Goal: Task Accomplishment & Management: Manage account settings

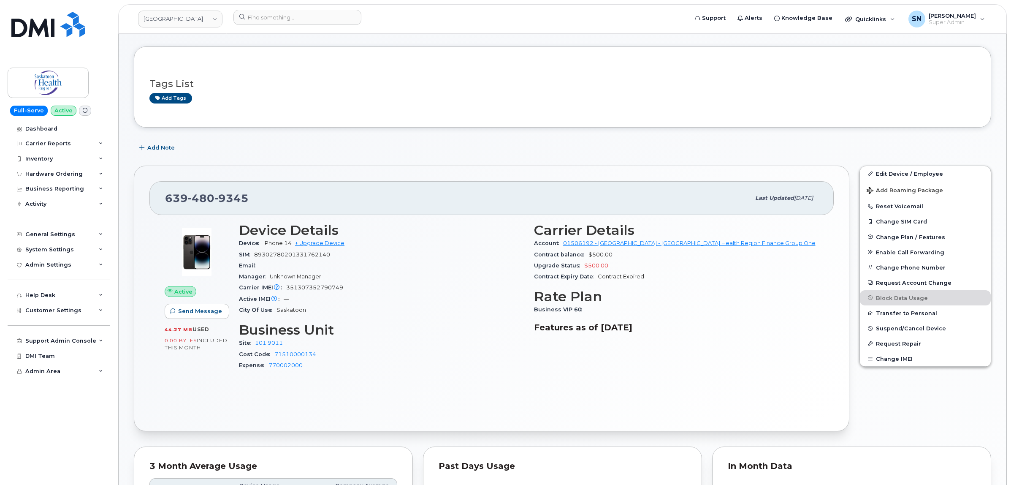
scroll to position [53, 0]
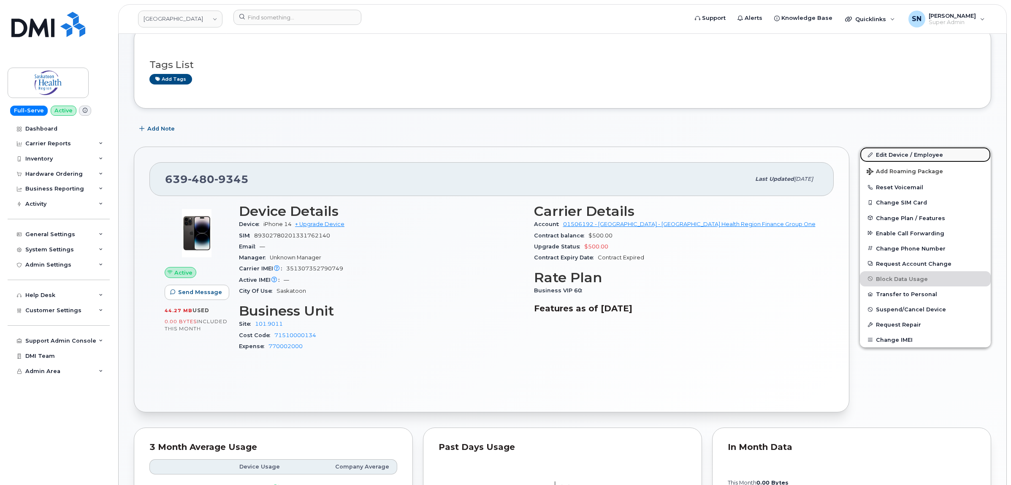
click at [879, 157] on link "Edit Device / Employee" at bounding box center [925, 154] width 131 height 15
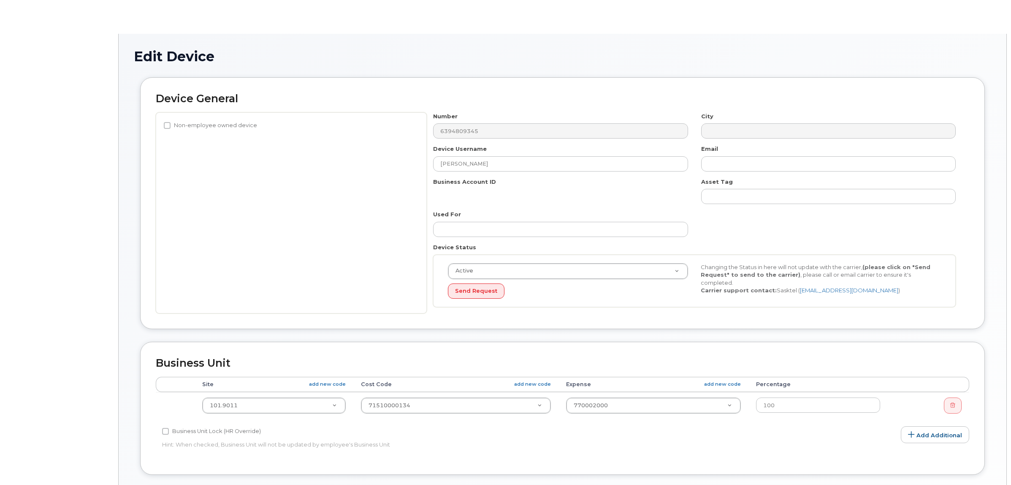
select select "2207559"
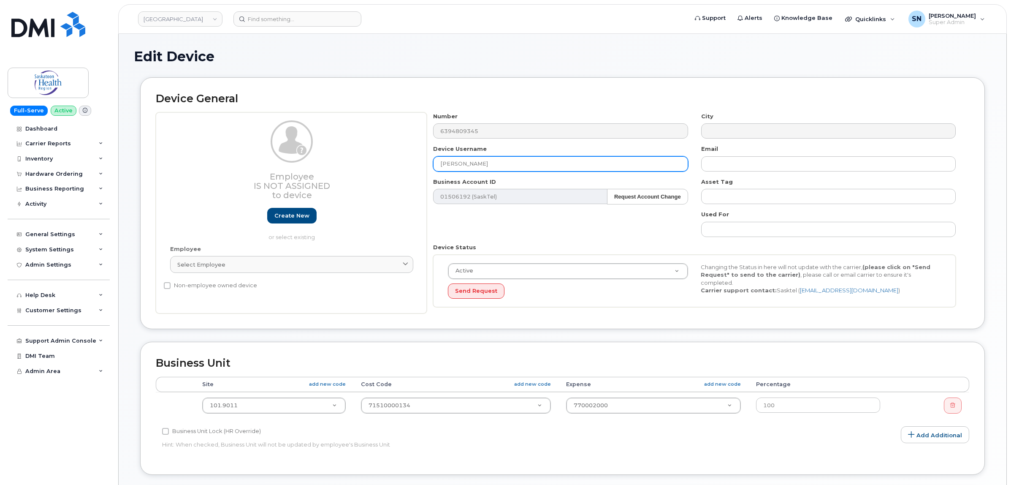
drag, startPoint x: 510, startPoint y: 165, endPoint x: 379, endPoint y: 163, distance: 131.3
click at [382, 163] on div "Employee Is not assigned to device Create new or select existing Employee Selec…" at bounding box center [563, 212] width 814 height 201
paste input "Kathleen Simpson"
type input "Kathleen Simpson"
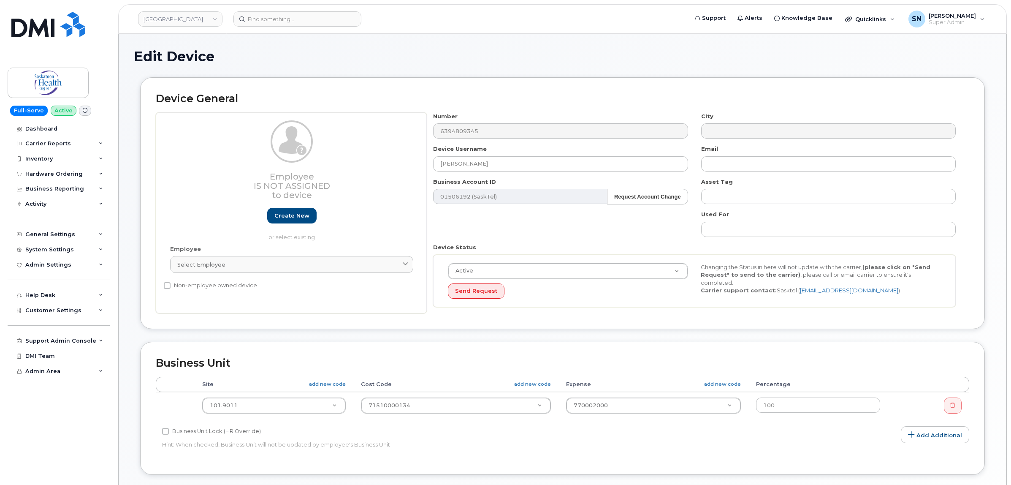
click at [522, 230] on div "Number 6394809345 City Device Username Kathleen Simpson Email Business Account …" at bounding box center [695, 212] width 536 height 201
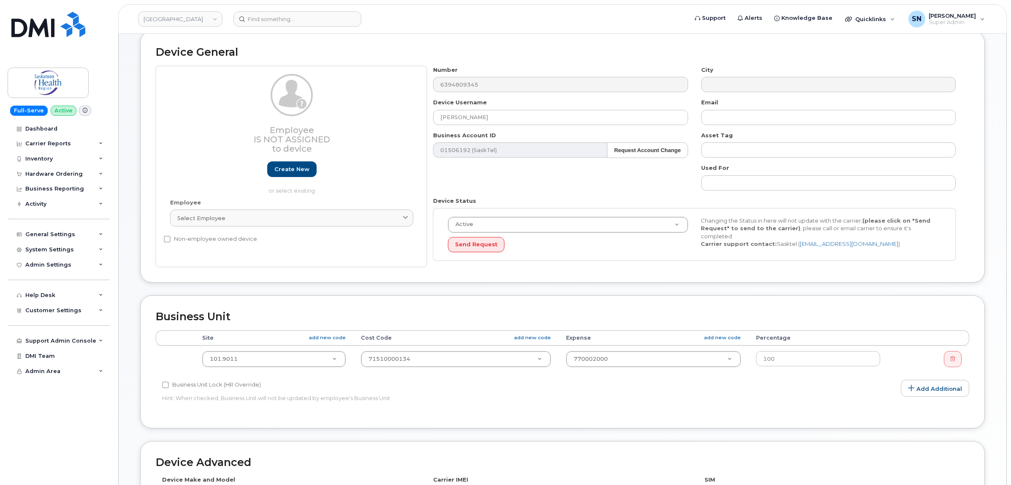
scroll to position [106, 0]
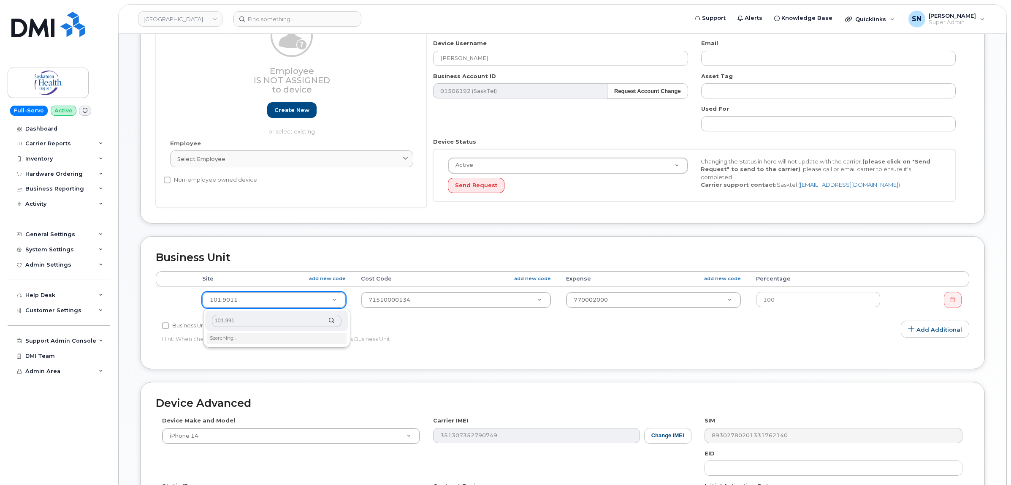
type input "101.9911"
type input "2207717"
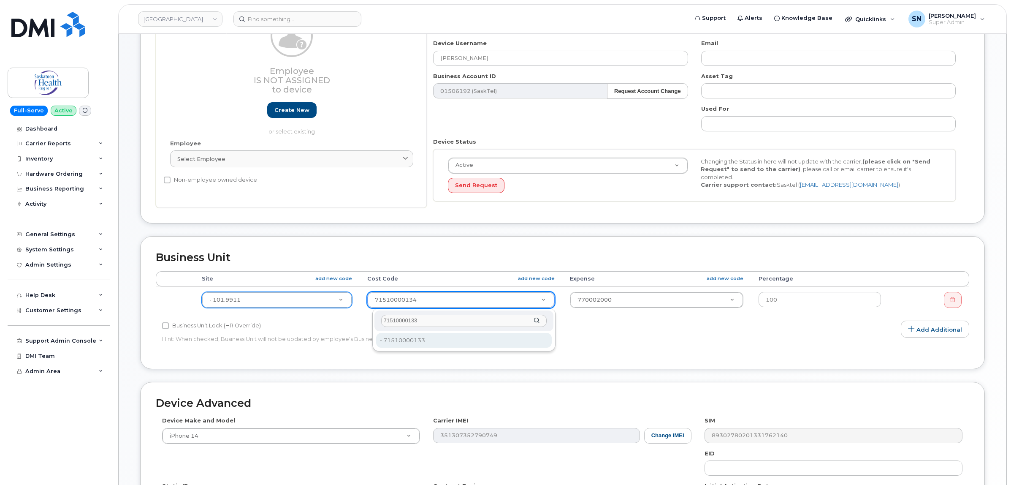
type input "71510000133"
type input "2207804"
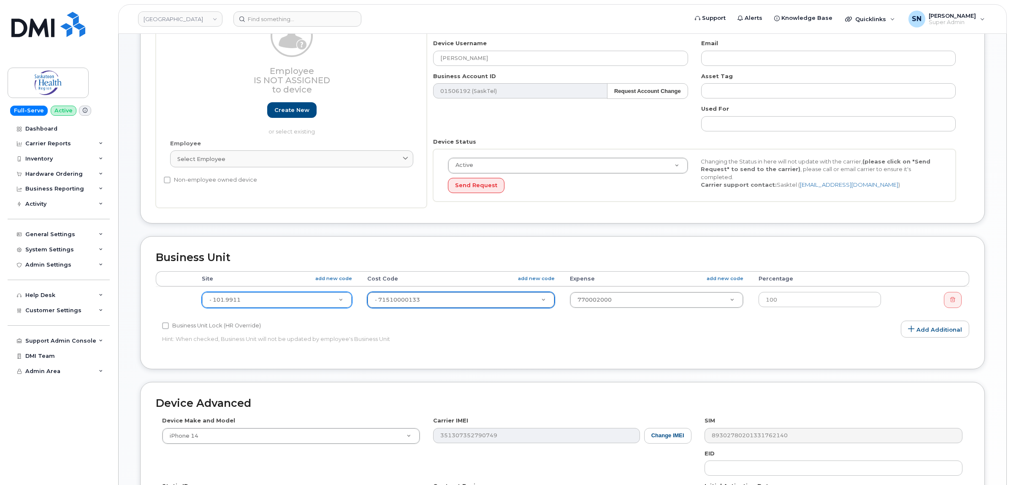
drag, startPoint x: 649, startPoint y: 353, endPoint x: 739, endPoint y: 356, distance: 90.4
click at [652, 353] on div "Accounting Categories Rules Accounting categories percentages must add up to 10…" at bounding box center [563, 312] width 814 height 82
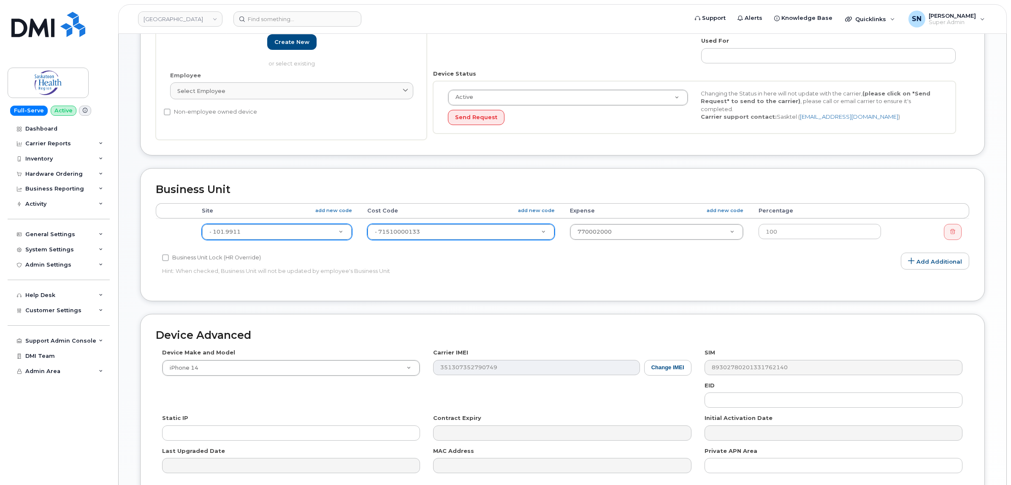
scroll to position [256, 0]
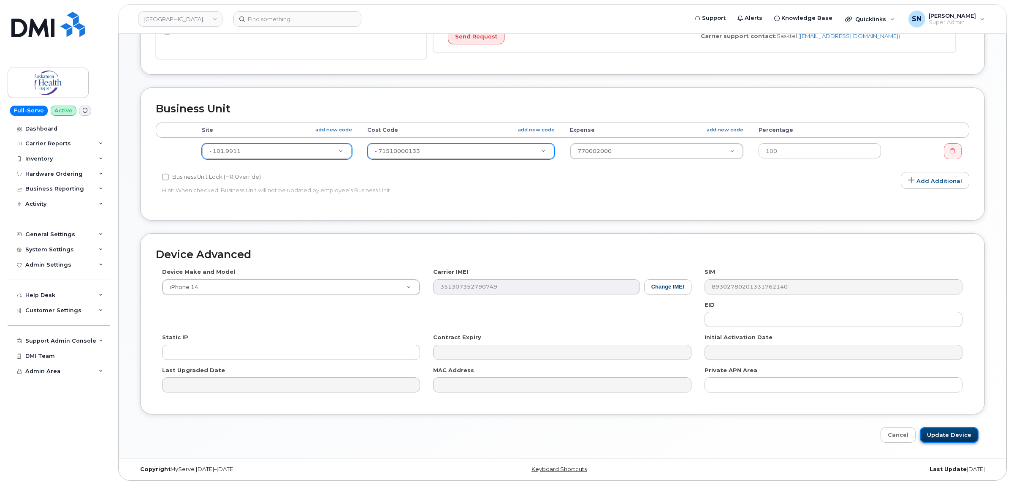
click at [953, 438] on input "Update Device" at bounding box center [949, 435] width 59 height 16
type input "Saving..."
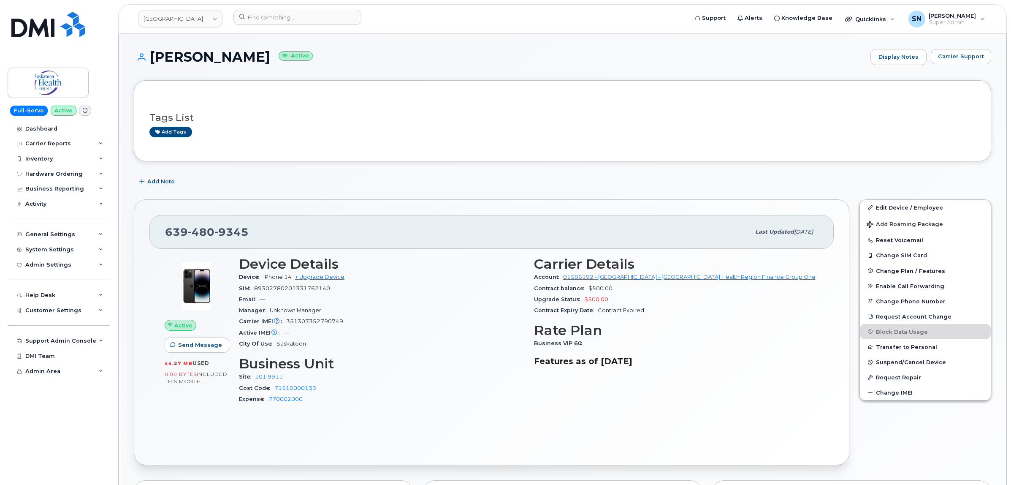
click at [312, 182] on div "Add Note" at bounding box center [563, 181] width 858 height 15
click at [286, 22] on input at bounding box center [298, 17] width 128 height 15
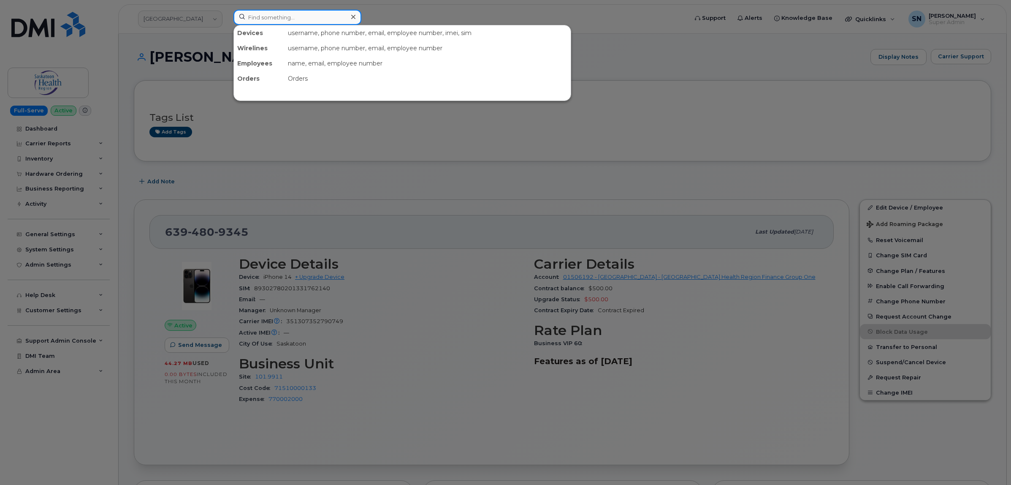
paste input "418.520.4217"
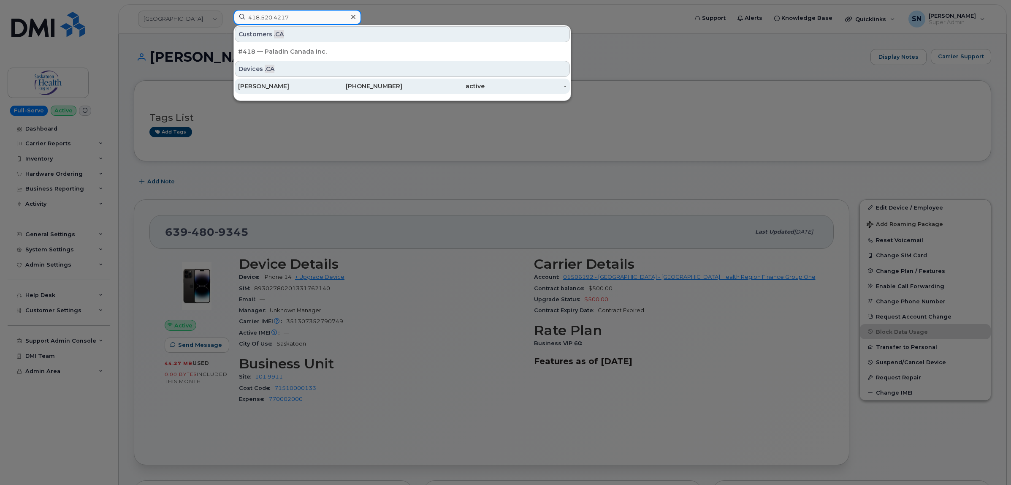
type input "418.520.4217"
click at [311, 85] on div "Maryse Desrochers" at bounding box center [279, 86] width 82 height 8
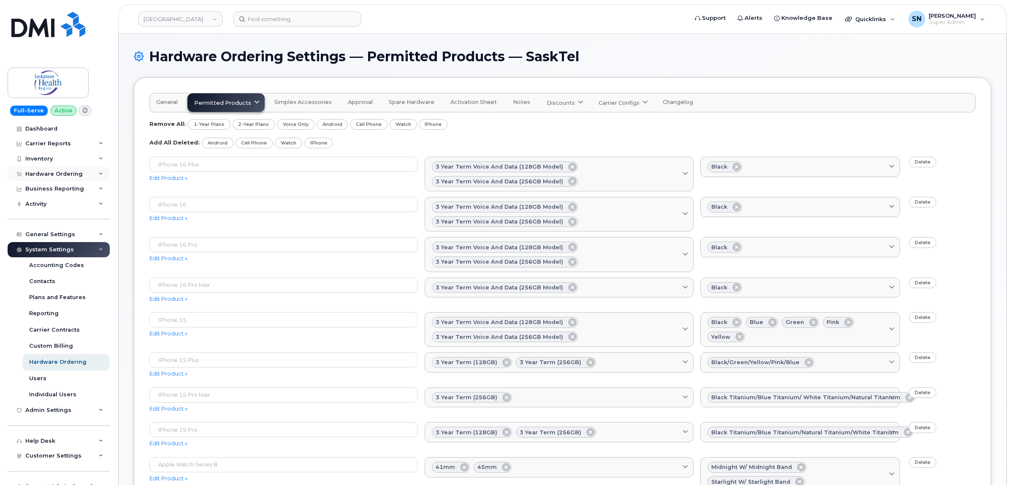
click at [53, 170] on div "Hardware Ordering" at bounding box center [59, 173] width 102 height 15
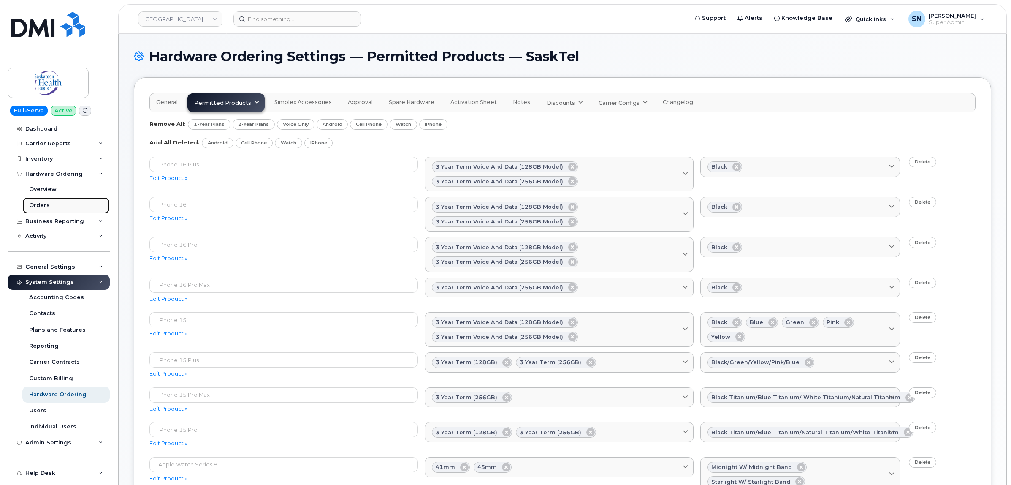
click at [46, 204] on div "Orders" at bounding box center [39, 205] width 21 height 8
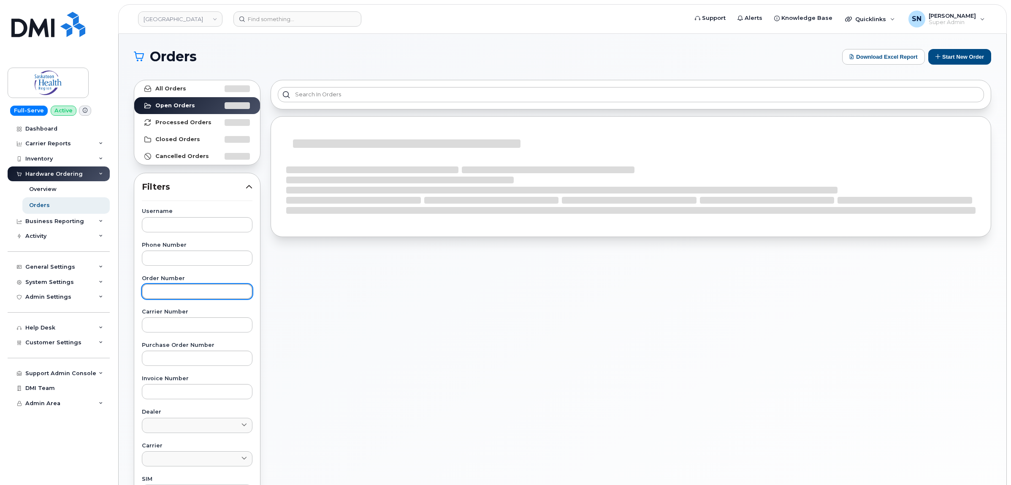
click at [172, 285] on input "text" at bounding box center [197, 291] width 111 height 15
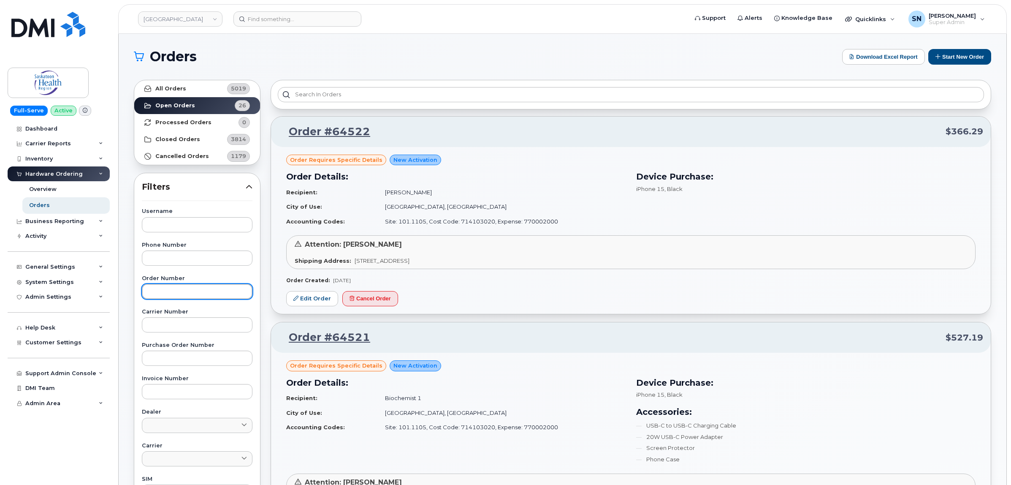
paste input "64474"
click at [197, 88] on link "All Orders 5019" at bounding box center [197, 88] width 126 height 17
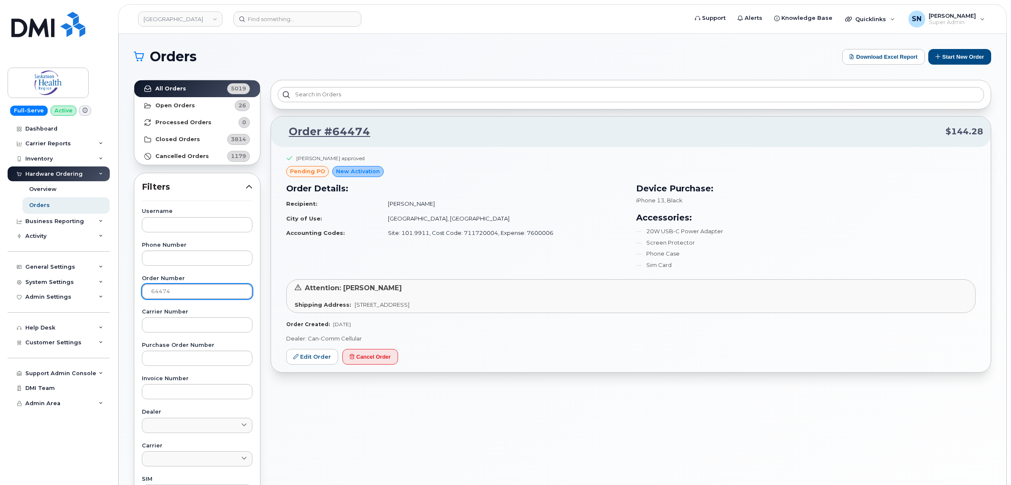
click at [182, 288] on input "64474" at bounding box center [197, 291] width 111 height 15
drag, startPoint x: 179, startPoint y: 286, endPoint x: 118, endPoint y: 288, distance: 61.3
click at [119, 288] on div "Orders Download Excel Report Start New Order All Orders 5019 Open Orders 26 Pro…" at bounding box center [563, 356] width 888 height 644
type input "64486"
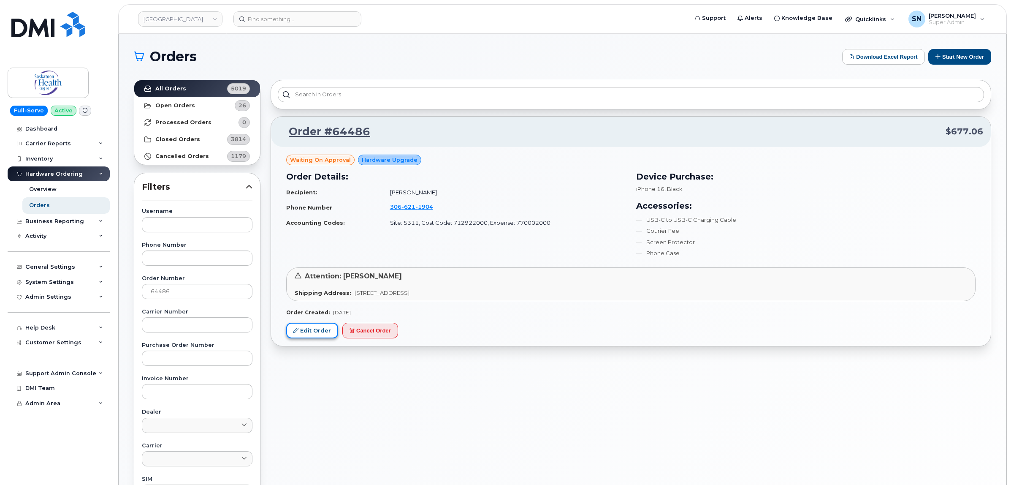
click at [328, 330] on link "Edit Order" at bounding box center [312, 331] width 52 height 16
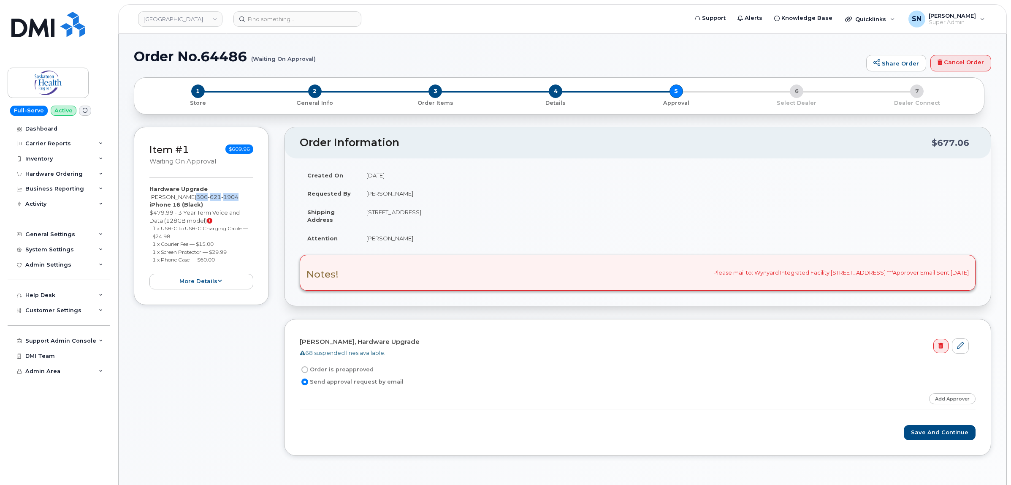
drag, startPoint x: 198, startPoint y: 195, endPoint x: 241, endPoint y: 196, distance: 42.2
click at [241, 196] on div "Hardware Upgrade [PERSON_NAME] [PHONE_NUMBER] iPhone 16 (Black) $479.99 - 3 Yea…" at bounding box center [201, 237] width 104 height 104
copy span "[PHONE_NUMBER]"
click at [290, 22] on input at bounding box center [298, 18] width 128 height 15
paste input "3066211904"
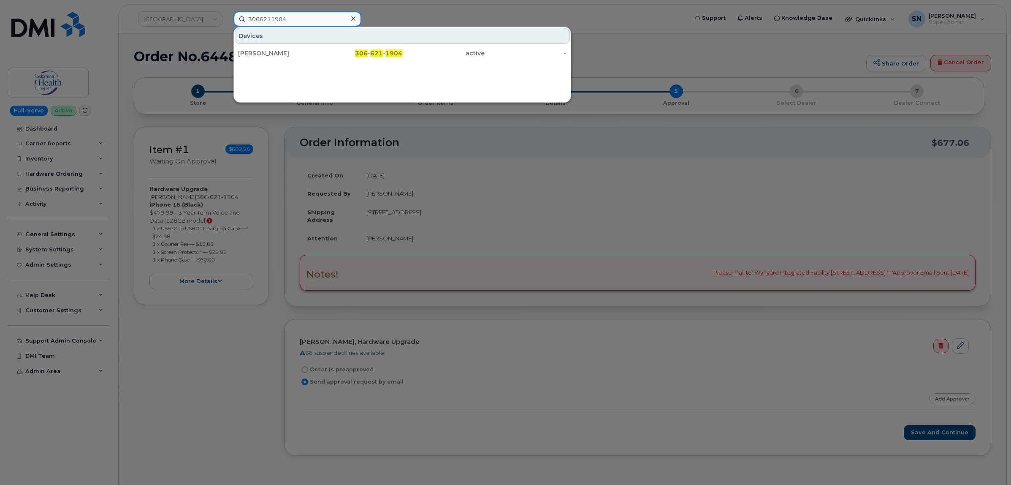
type input "3066211904"
click at [175, 450] on div at bounding box center [505, 242] width 1011 height 485
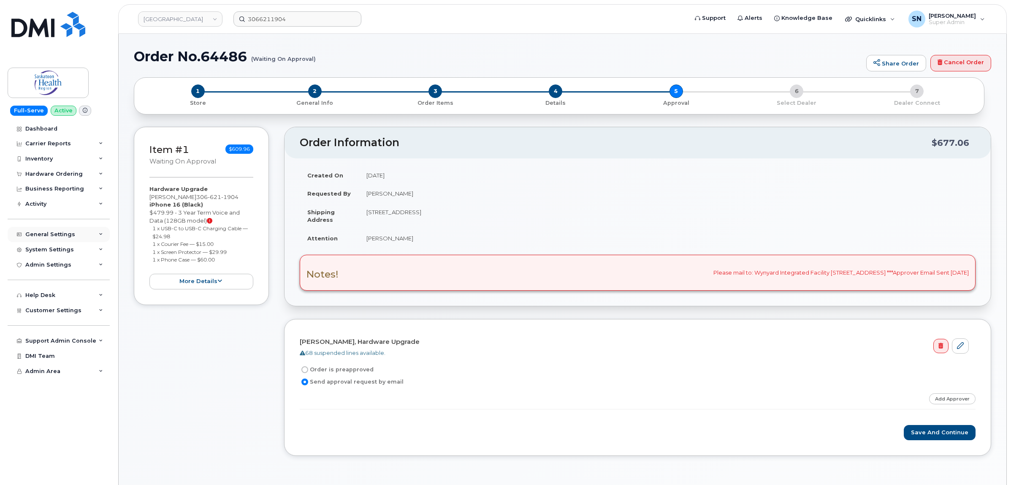
click at [54, 239] on div "General Settings" at bounding box center [59, 234] width 102 height 15
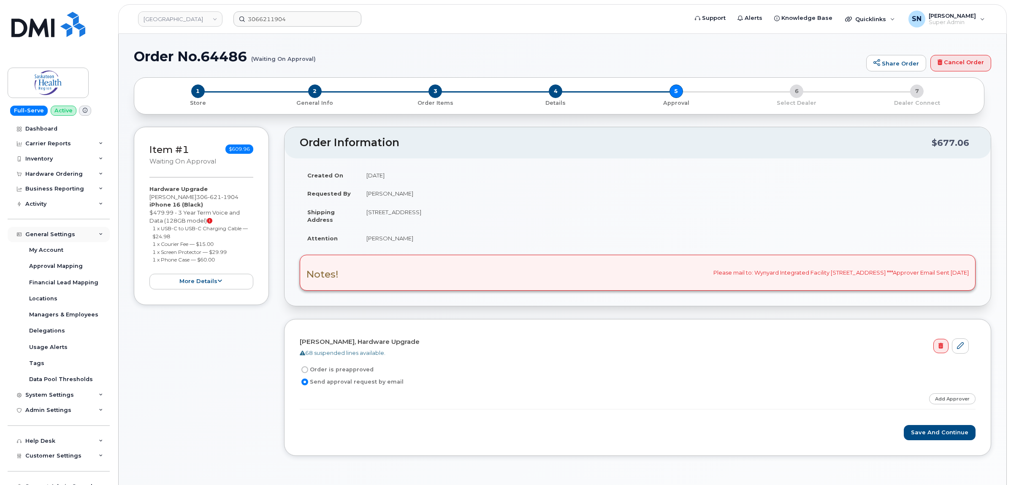
click at [56, 234] on div "General Settings" at bounding box center [50, 234] width 50 height 7
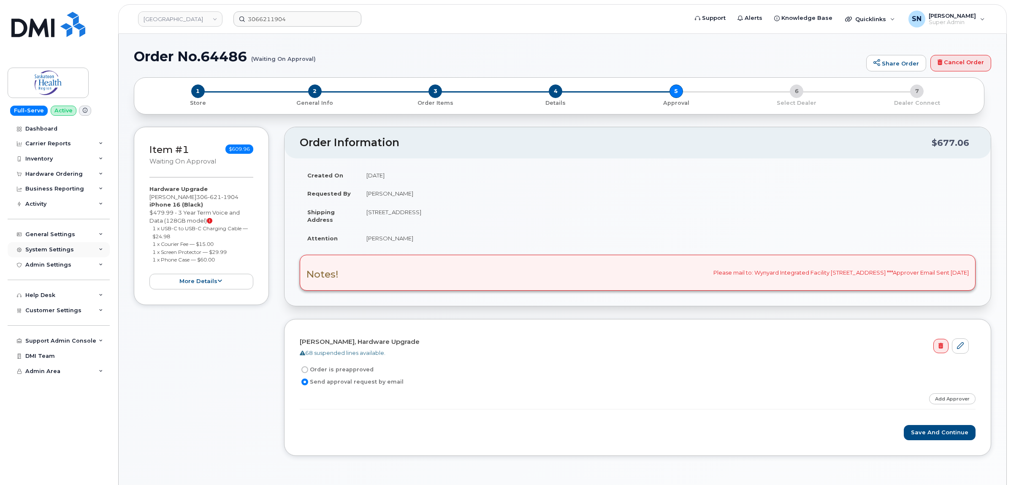
click at [69, 253] on div "System Settings" at bounding box center [49, 249] width 49 height 7
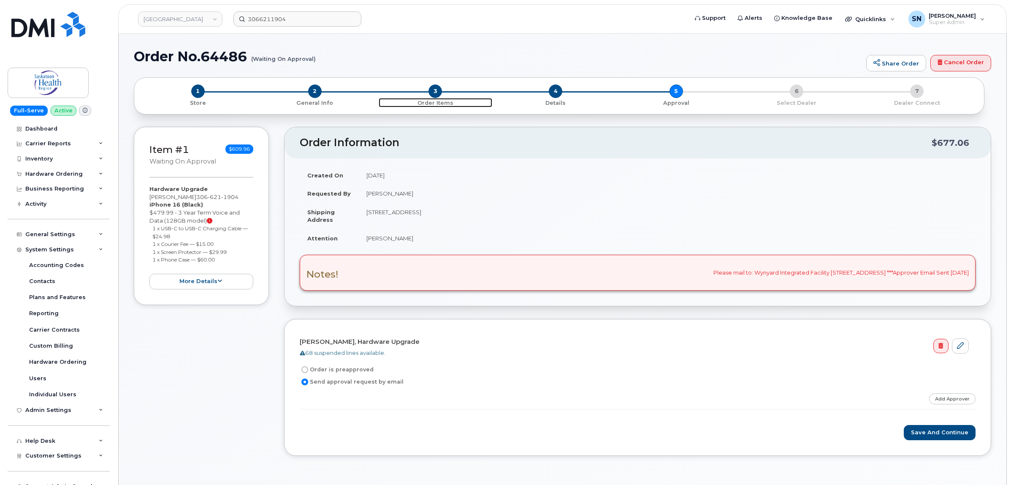
click at [437, 90] on span "3" at bounding box center [436, 91] width 14 height 14
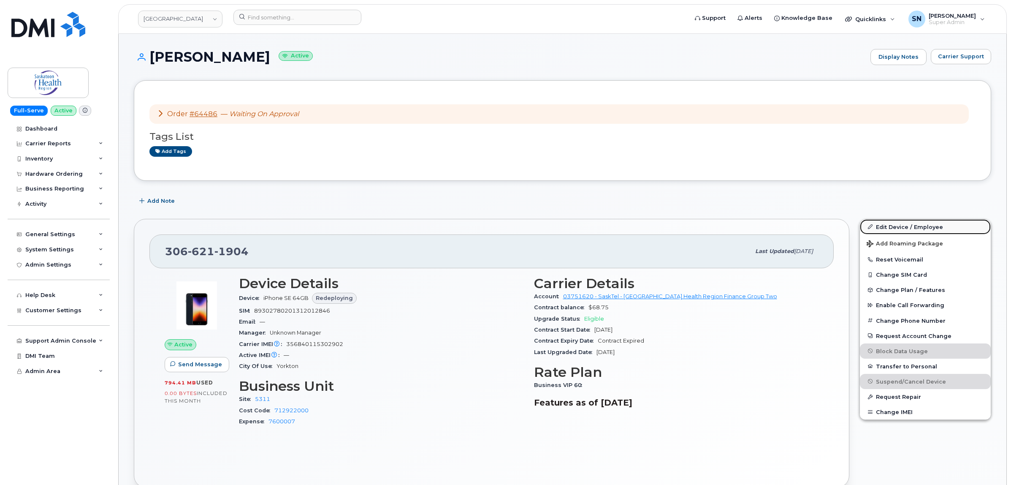
click at [939, 224] on link "Edit Device / Employee" at bounding box center [925, 226] width 131 height 15
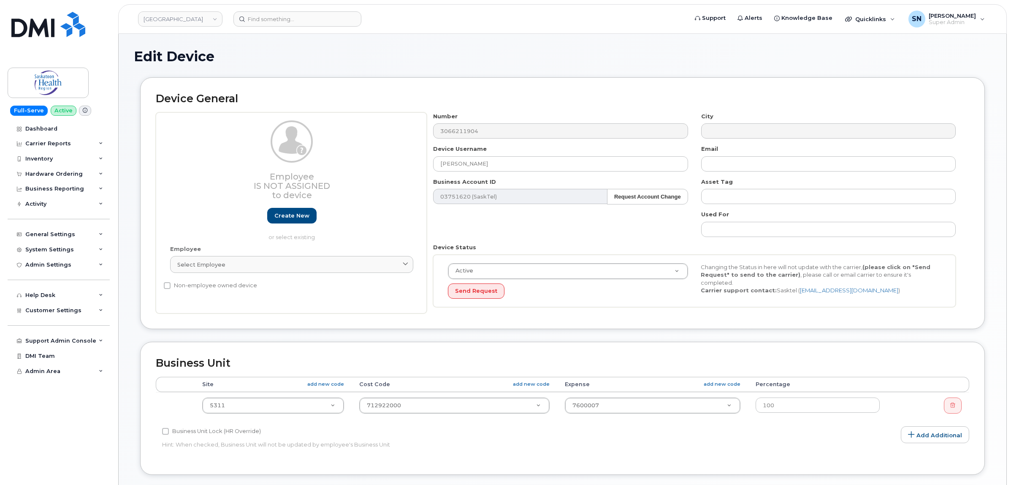
select select "18172"
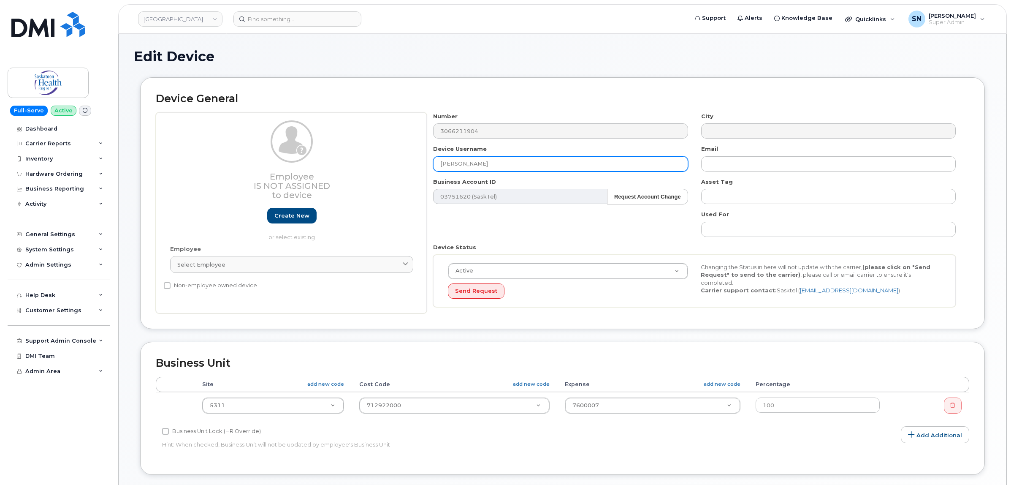
drag, startPoint x: 513, startPoint y: 162, endPoint x: 422, endPoint y: 160, distance: 90.8
click at [422, 160] on div "Employee Is not assigned to device Create new or select existing Employee Selec…" at bounding box center [563, 212] width 814 height 201
paste input "Desiree Bachynski"
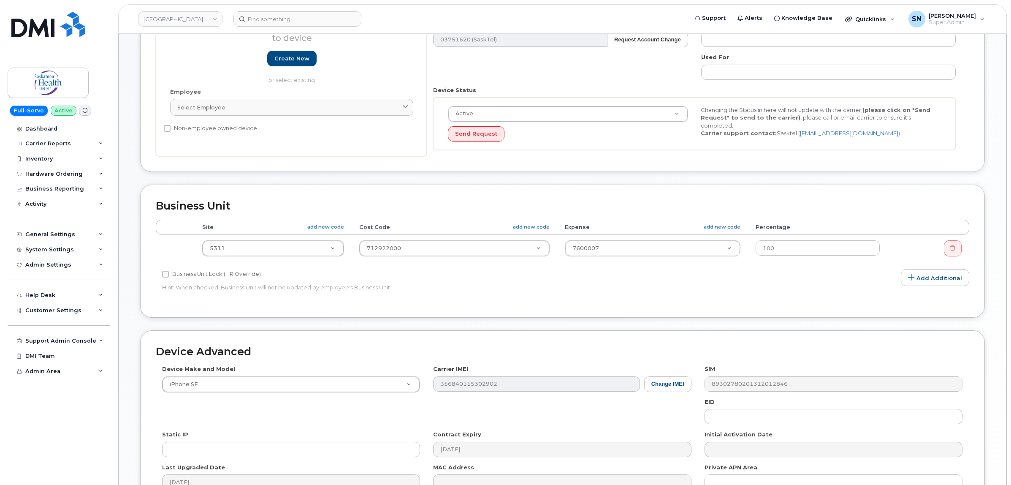
scroll to position [158, 0]
type input "Desiree Bachynski"
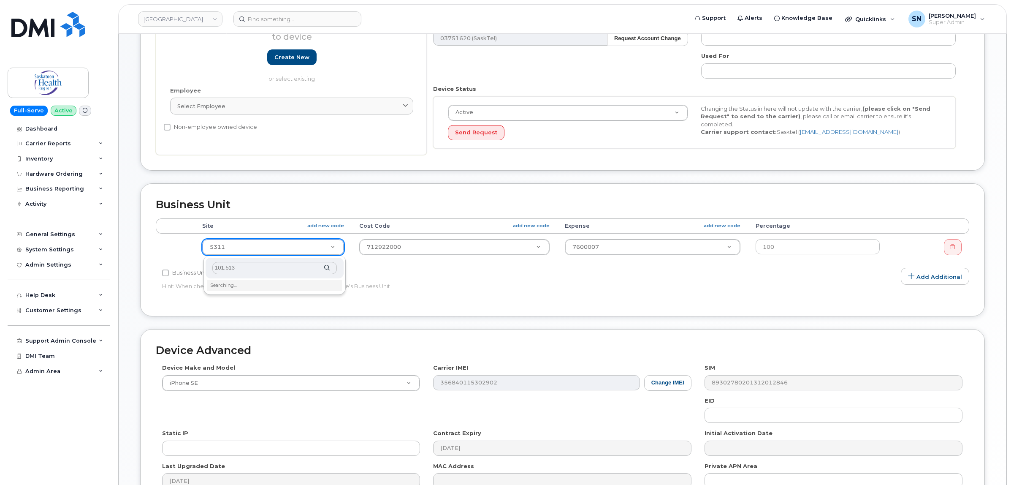
type input "101.5132"
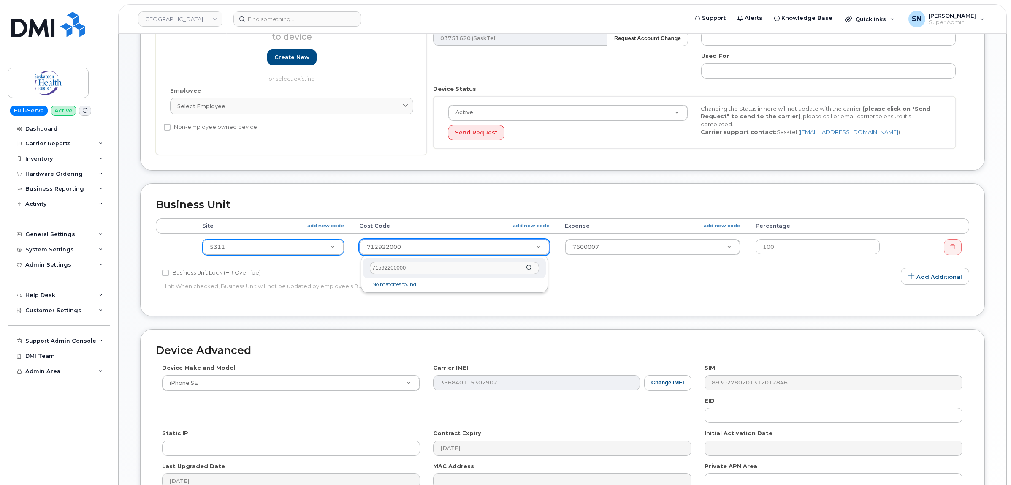
type input "71592200000"
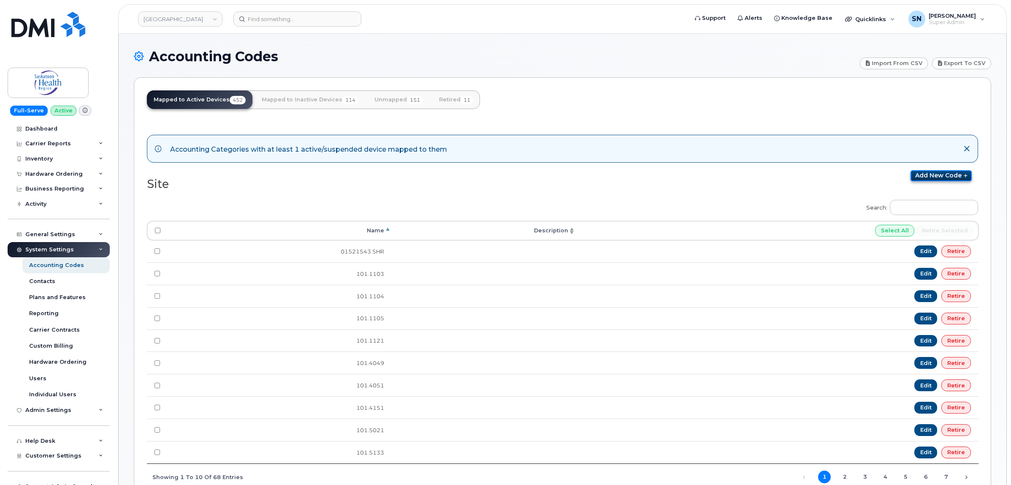
click at [921, 176] on link "Add new code" at bounding box center [941, 175] width 61 height 11
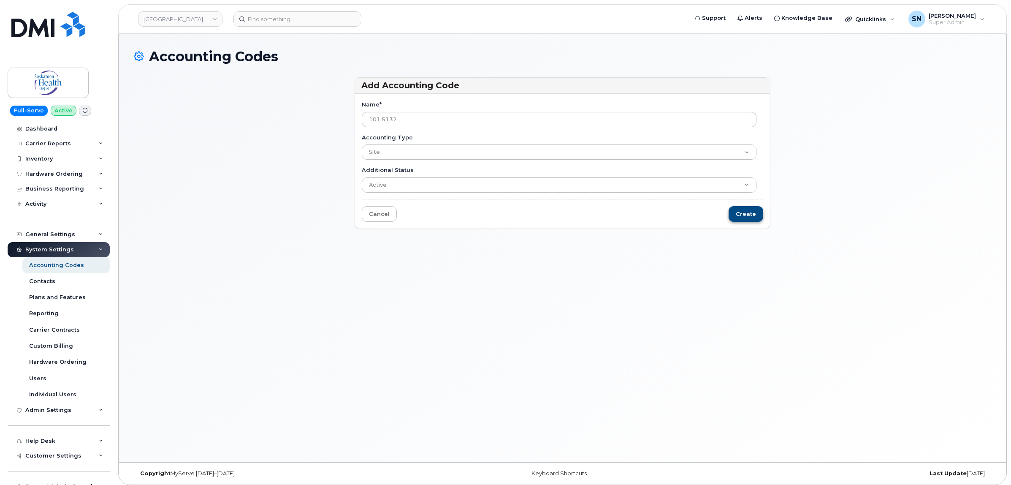
type input "101.5132"
click at [745, 209] on input "Create" at bounding box center [746, 214] width 35 height 16
type input "Saving..."
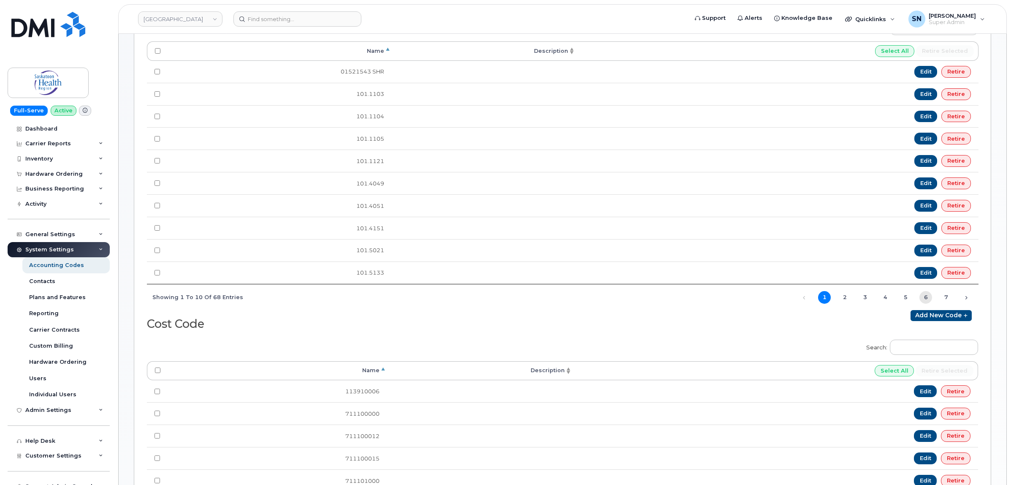
scroll to position [264, 0]
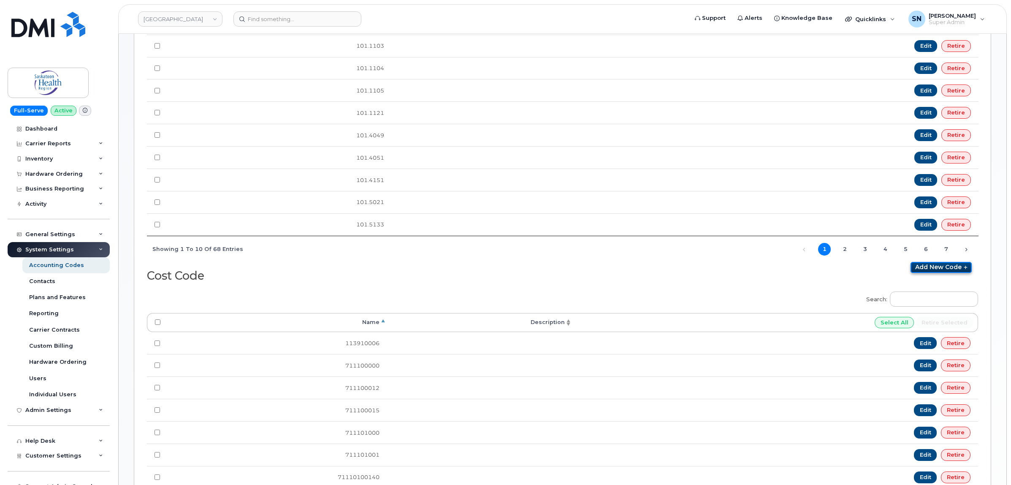
click at [933, 270] on link "Add new code" at bounding box center [941, 267] width 61 height 11
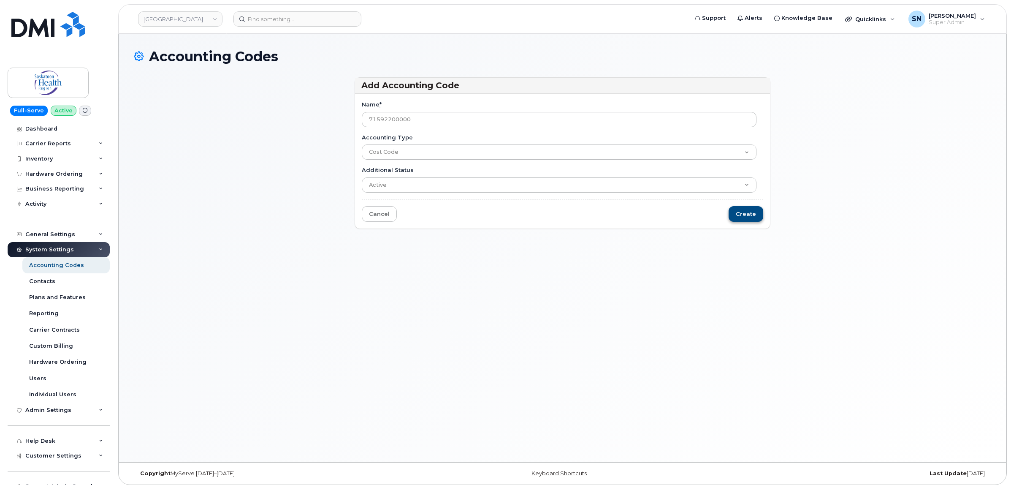
type input "71592200000"
click at [750, 215] on input "Create" at bounding box center [746, 214] width 35 height 16
type input "Saving..."
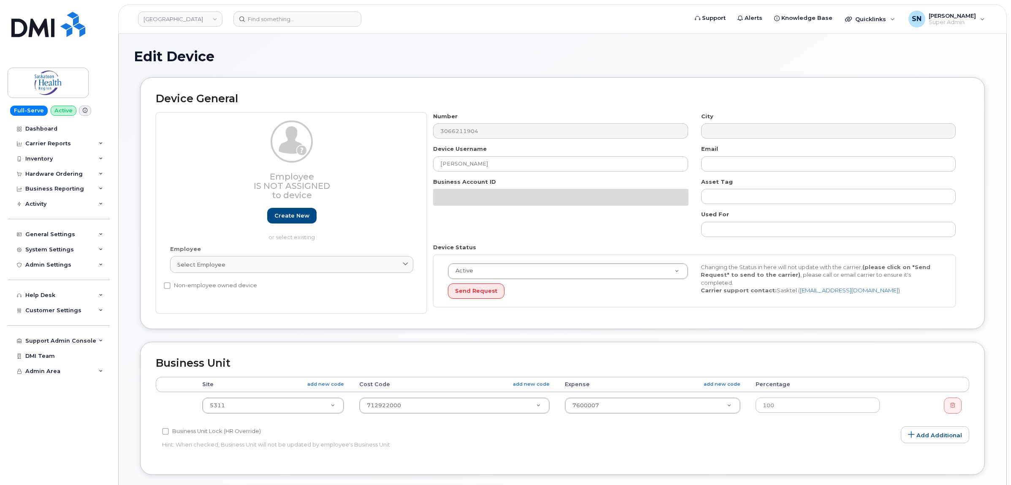
select select "18172"
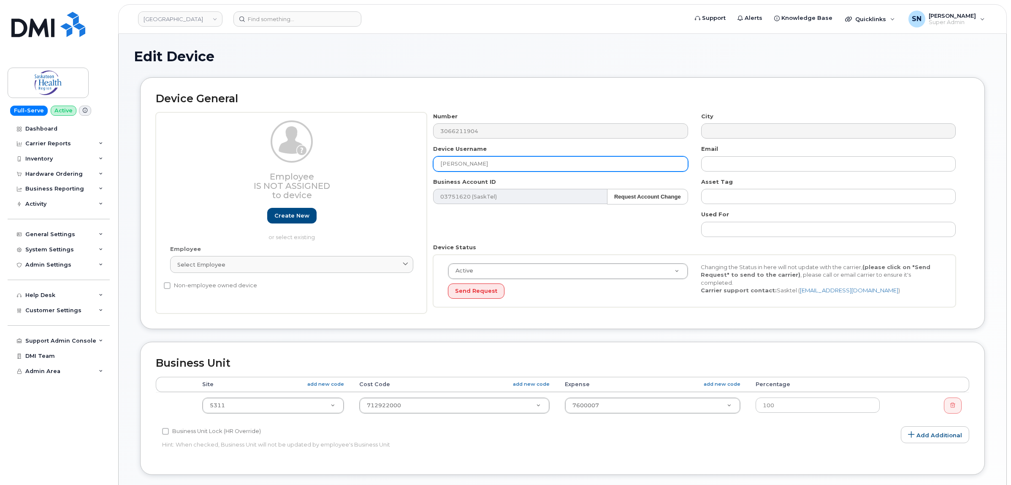
drag, startPoint x: 515, startPoint y: 168, endPoint x: 406, endPoint y: 186, distance: 110.4
click at [397, 167] on div "Employee Is not assigned to device Create new or select existing Employee Selec…" at bounding box center [563, 212] width 814 height 201
paste input "[PERSON_NAME]"
type input "[PERSON_NAME]"
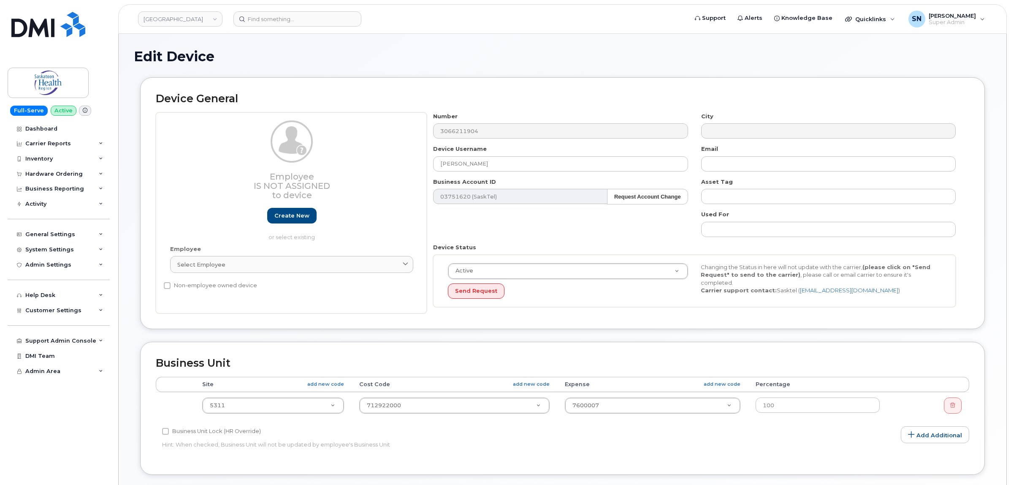
click at [543, 228] on div "Number 3066211904 City Device Username Desiree Bachynski Email Business Account…" at bounding box center [695, 212] width 536 height 201
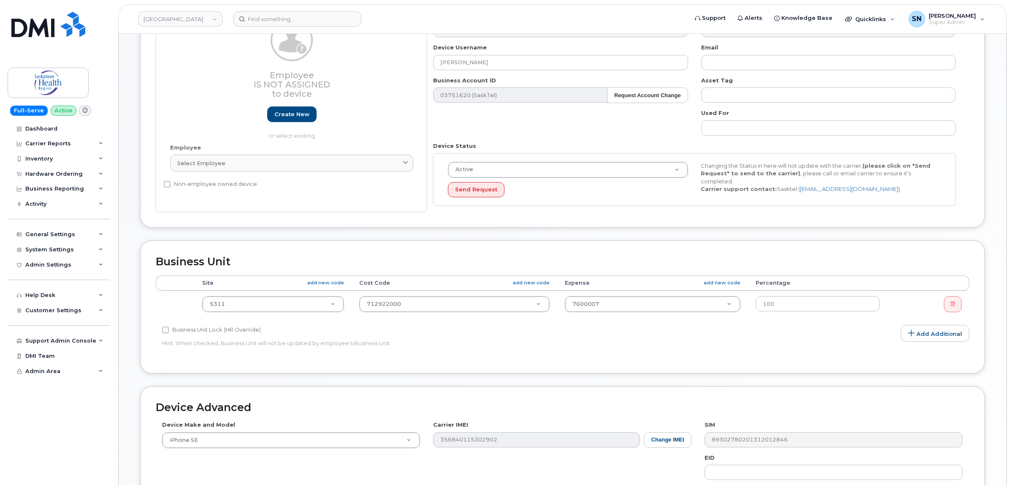
scroll to position [106, 0]
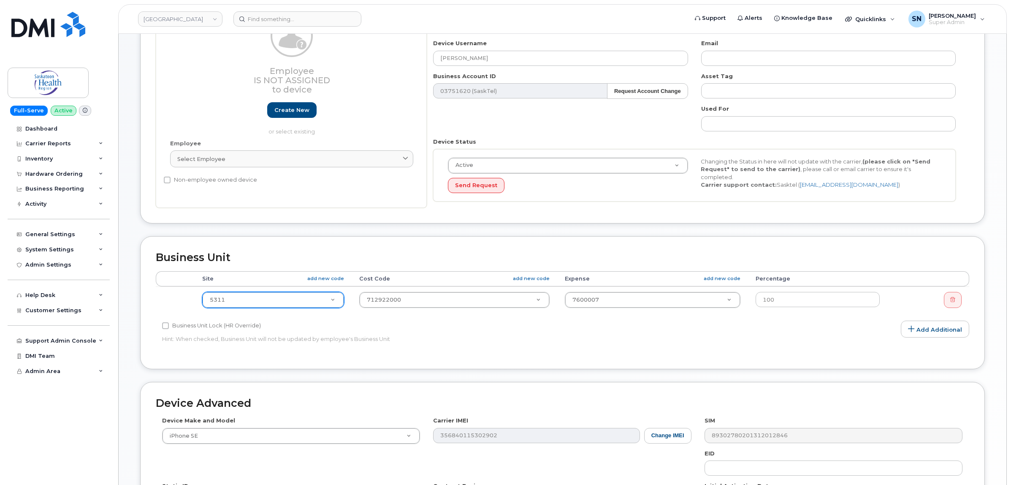
paste input "101.5132"
type input "101.5132"
type input "2209997"
paste input "71592200000"
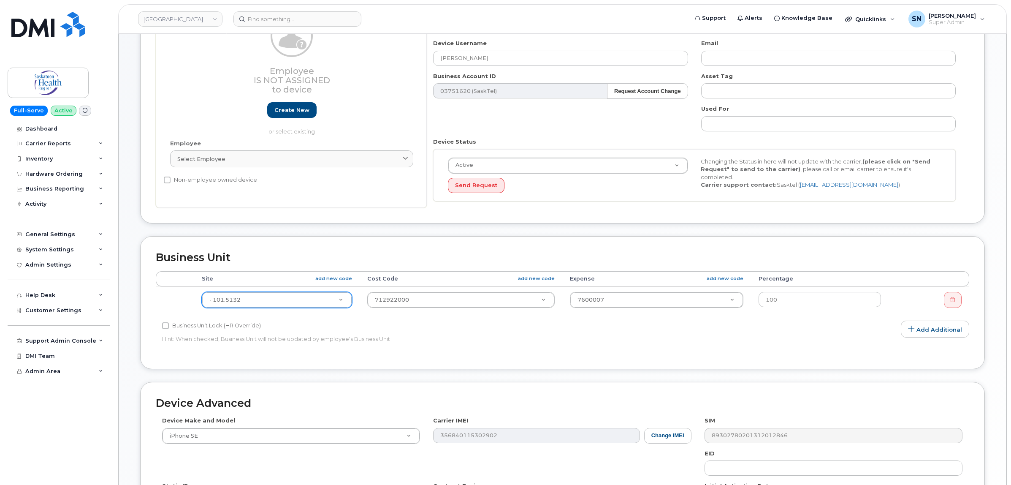
type input "71592200000"
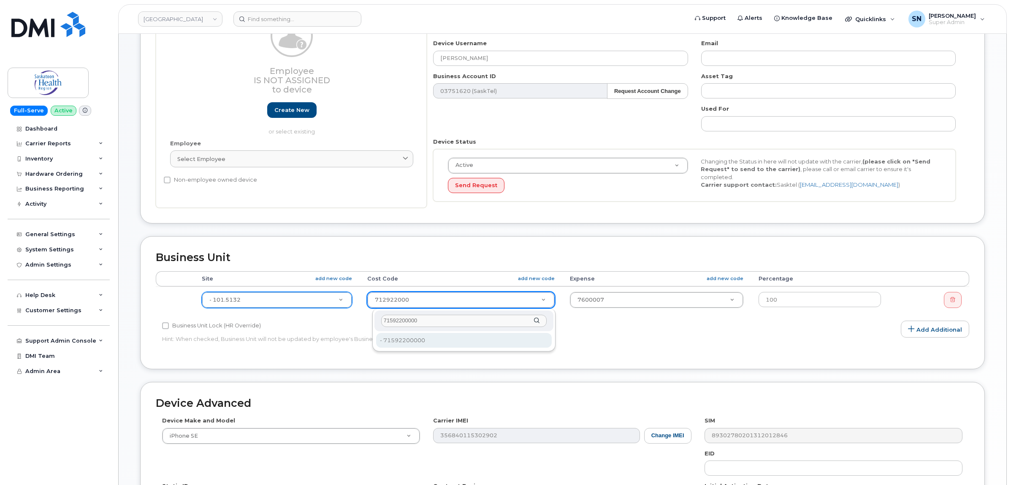
type input "71592200000"
type input "2209998"
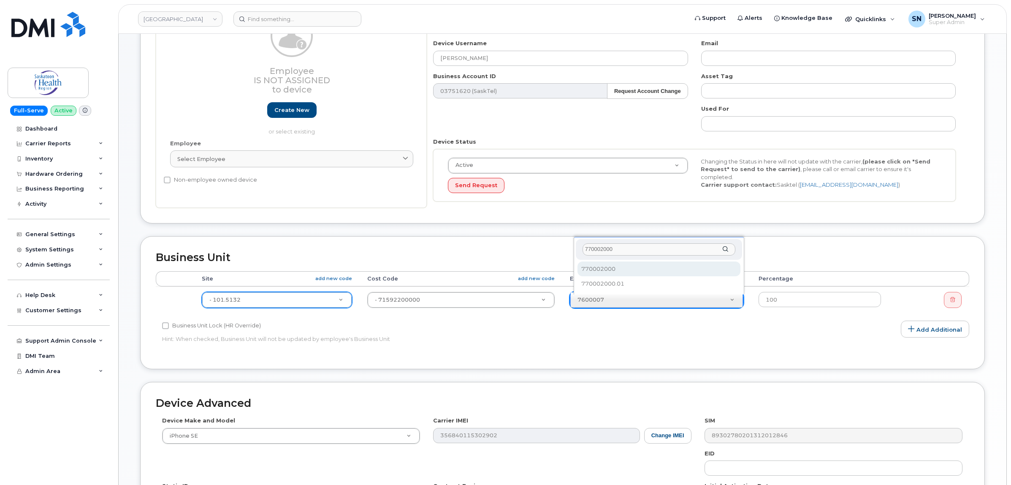
scroll to position [0, 0]
type input "770002000"
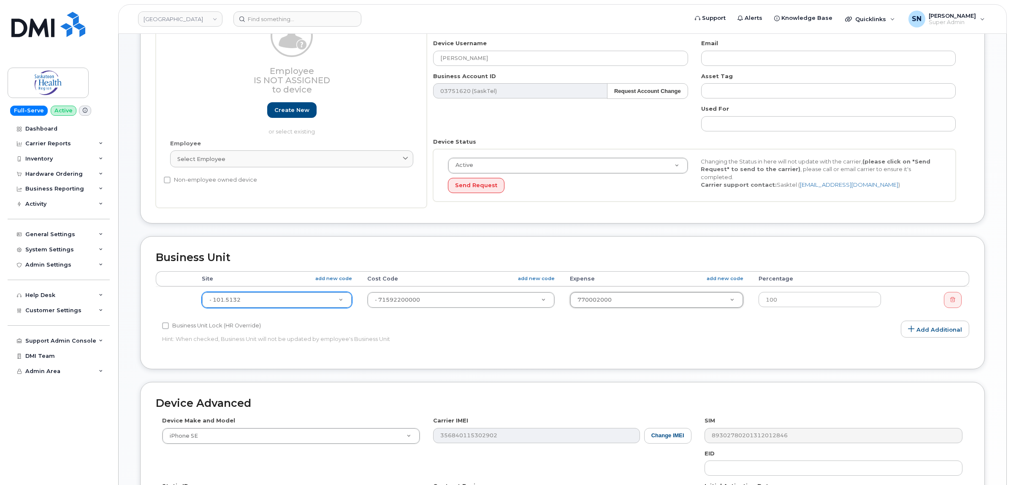
select select "2207559"
click at [665, 337] on p "Hint: When checked, Business Unit will not be updated by employee's Business Un…" at bounding box center [426, 339] width 529 height 8
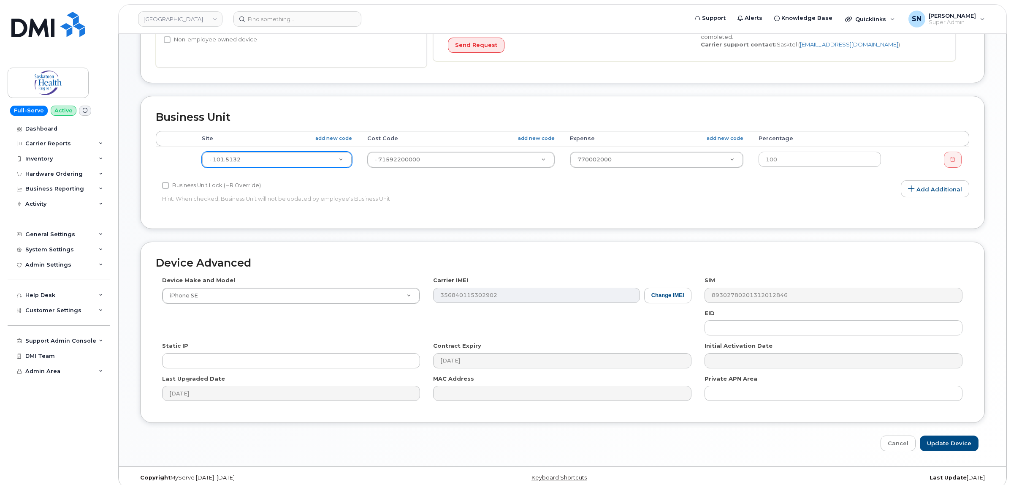
scroll to position [256, 0]
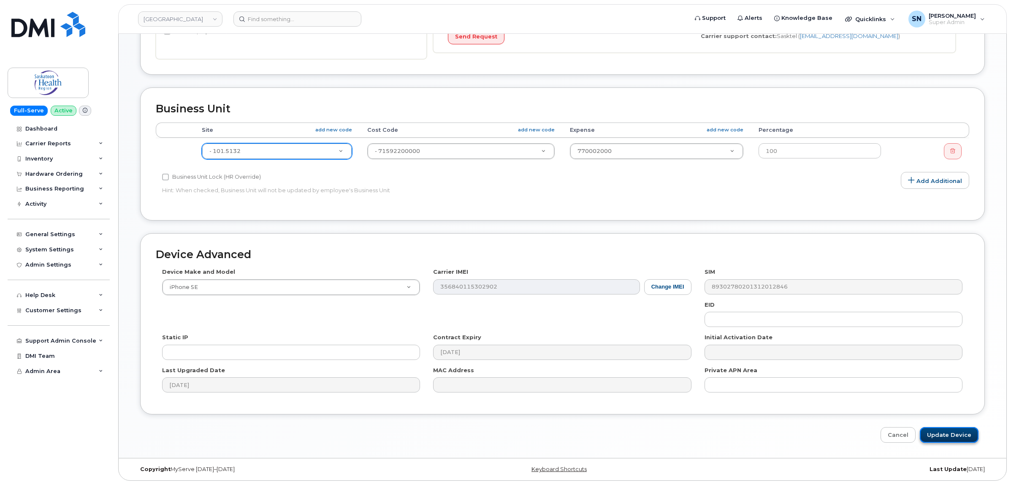
click at [942, 434] on input "Update Device" at bounding box center [949, 435] width 59 height 16
type input "Saving..."
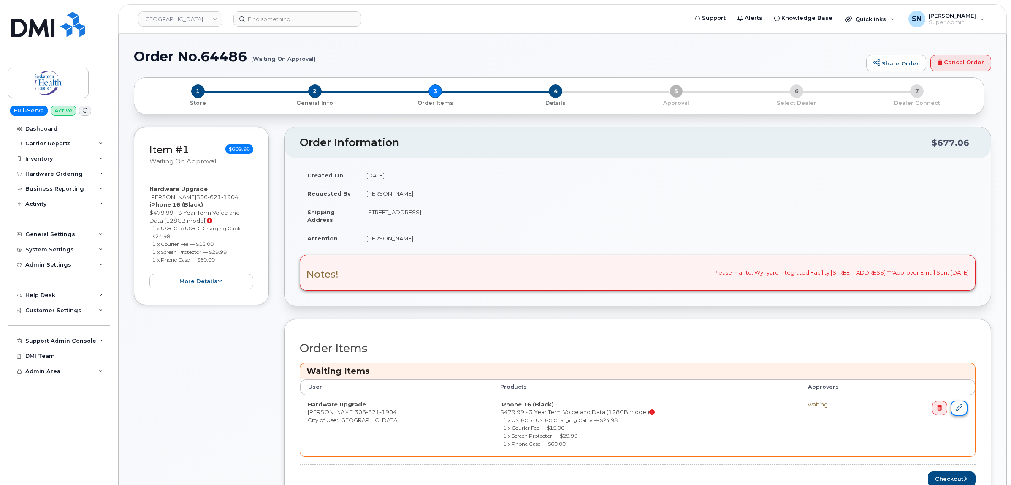
click at [958, 407] on icon at bounding box center [959, 407] width 7 height 7
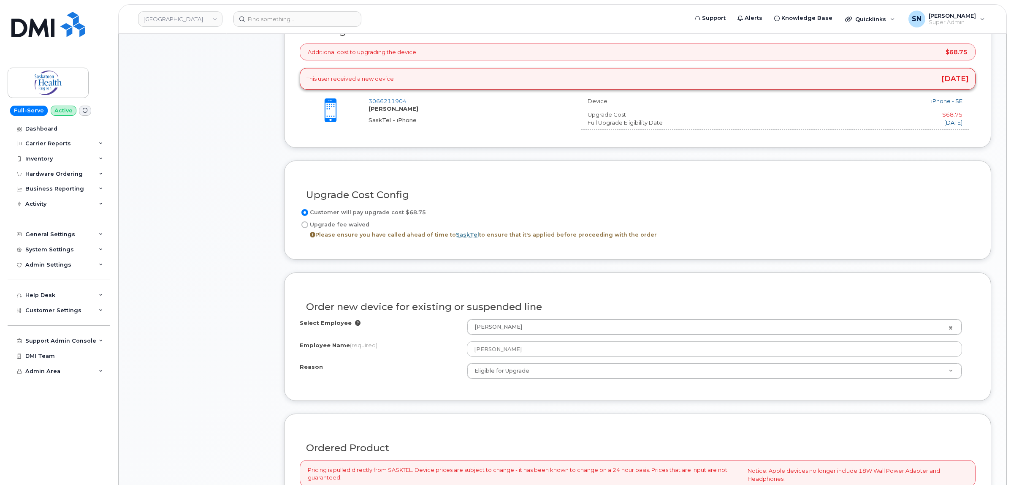
scroll to position [369, 0]
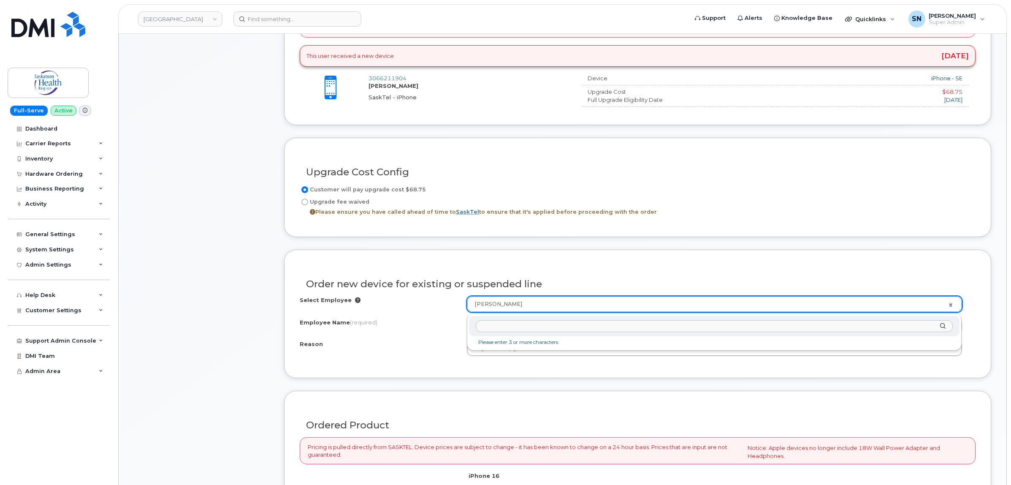
type input "770002000"
drag, startPoint x: 511, startPoint y: 328, endPoint x: 450, endPoint y: 324, distance: 61.3
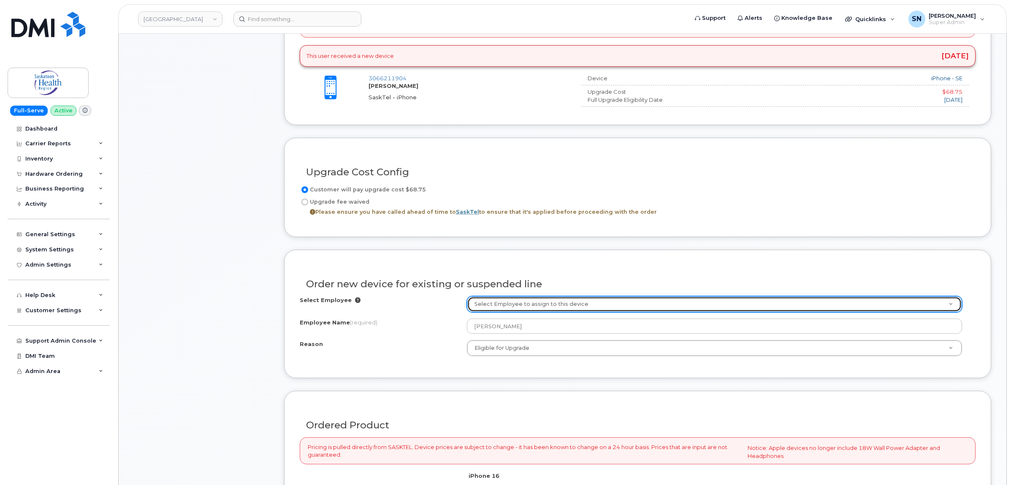
click at [953, 307] on link "Select Employee to assign to this device" at bounding box center [714, 303] width 494 height 15
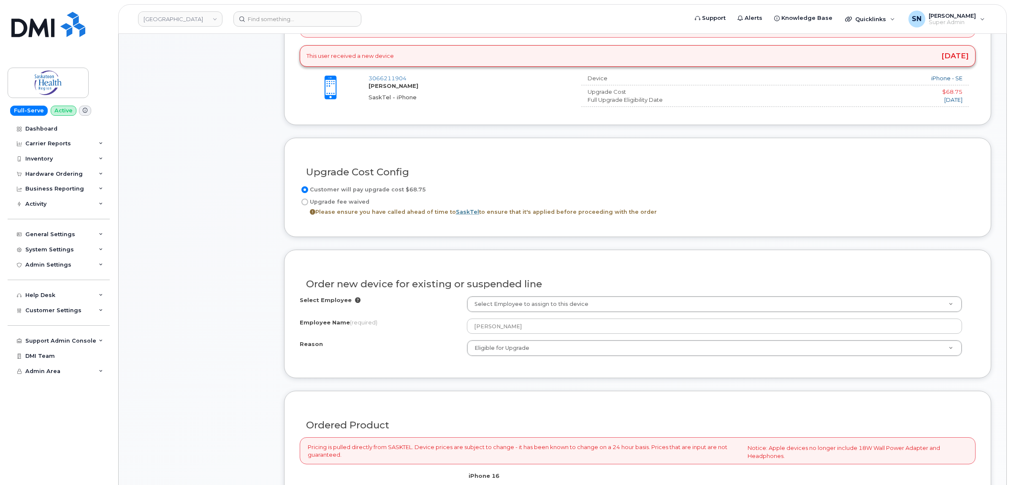
paste input "[PERSON_NAME]"
type input "[PERSON_NAME]"
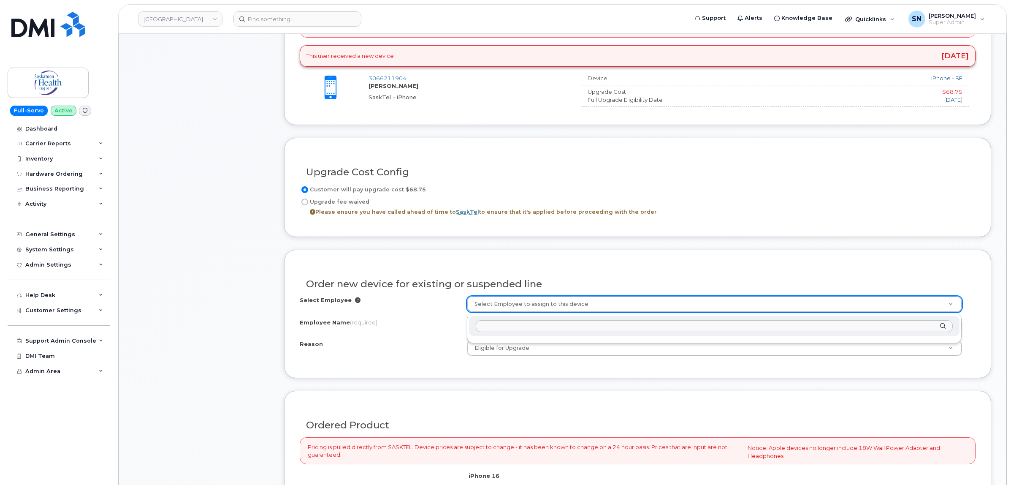
drag, startPoint x: 436, startPoint y: 330, endPoint x: 496, endPoint y: 339, distance: 61.1
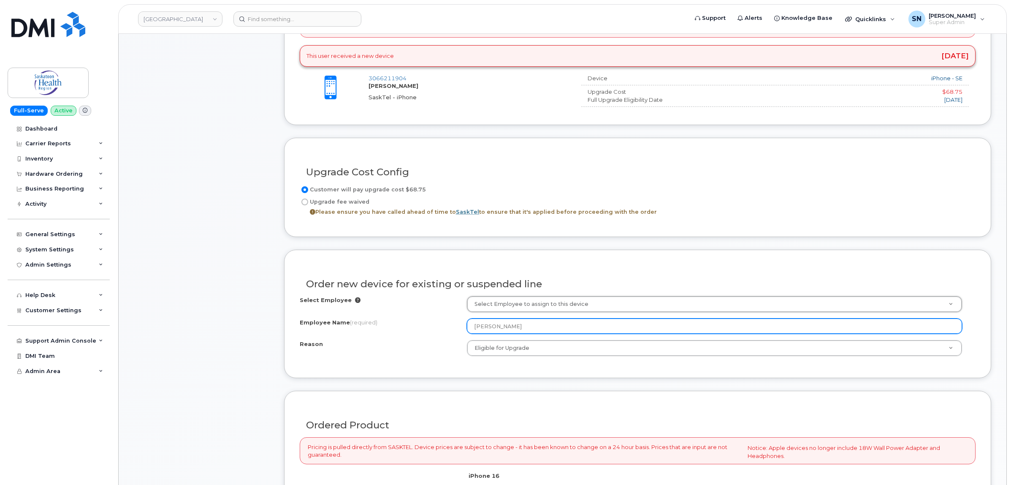
drag, startPoint x: 529, startPoint y: 328, endPoint x: 436, endPoint y: 327, distance: 92.9
click at [440, 327] on div "Employee Name (required) Renee Popowich" at bounding box center [638, 325] width 676 height 15
paste input "Desiree Bachynski"
type input "Desiree Bachynski"
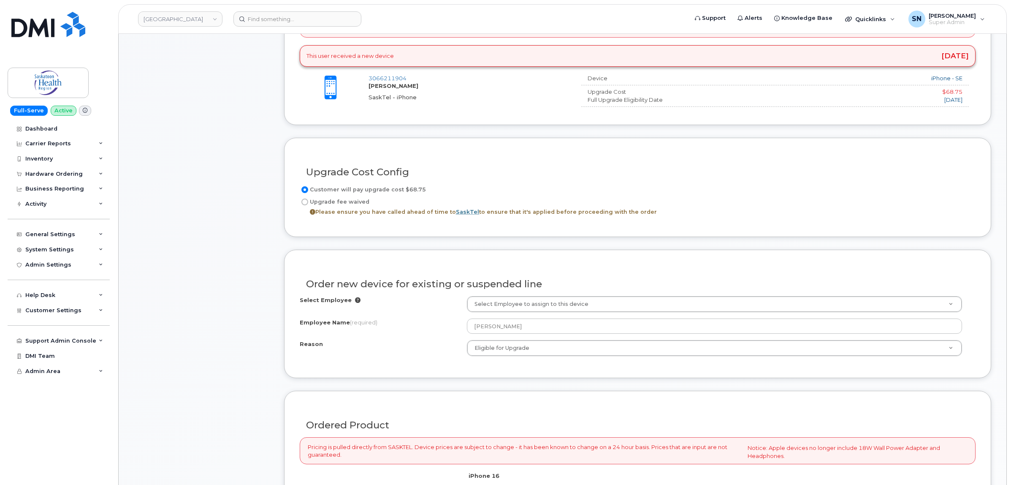
click at [412, 345] on div "Reason" at bounding box center [383, 345] width 167 height 11
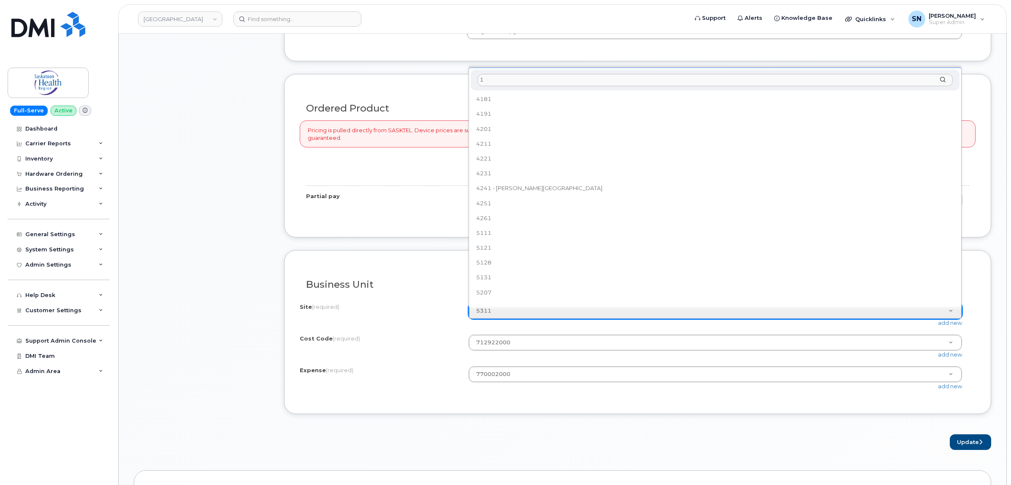
scroll to position [0, 0]
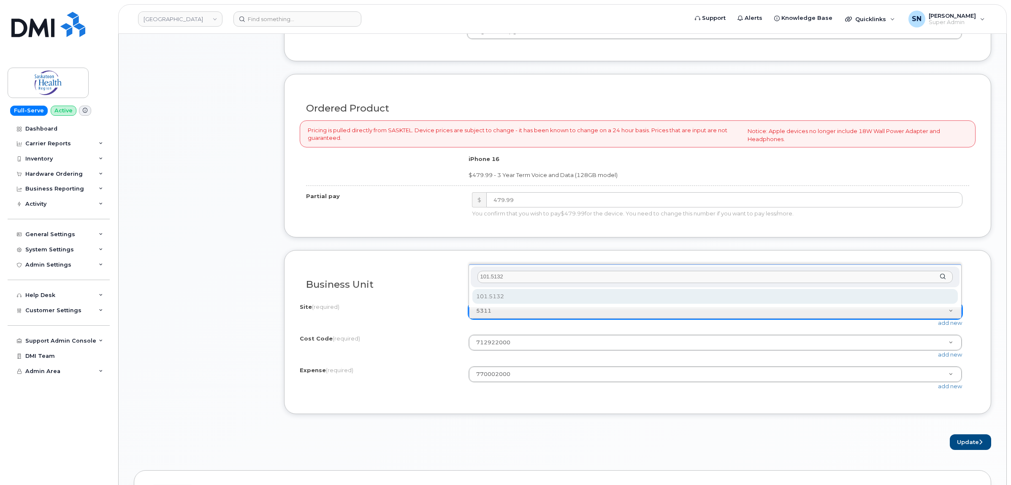
type input "101.5132"
select select "101.5132"
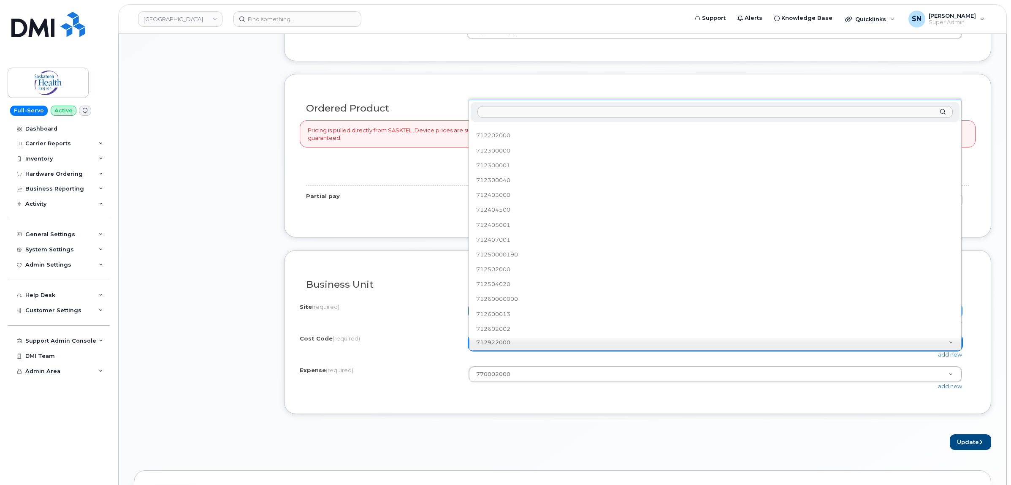
scroll to position [4055, 0]
paste input "71592200000"
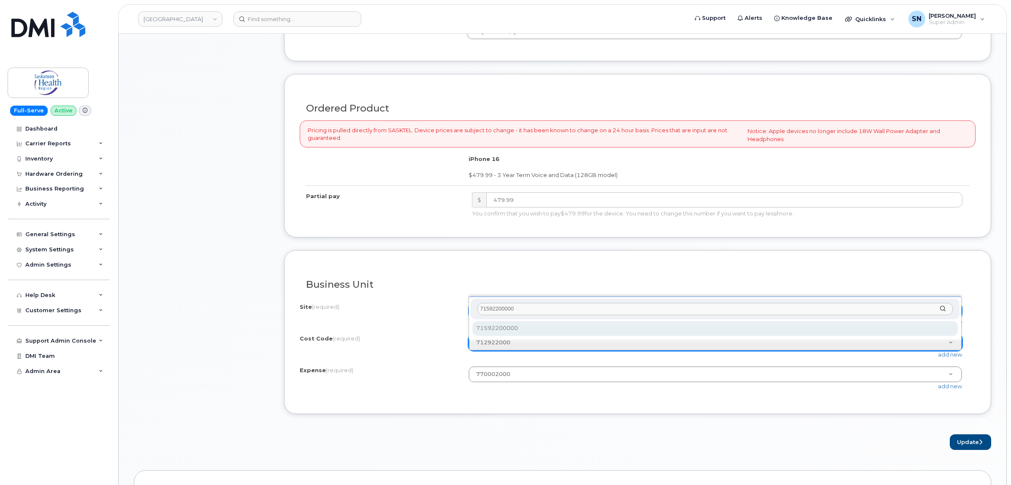
scroll to position [0, 0]
type input "71592200000"
select select "71592200000"
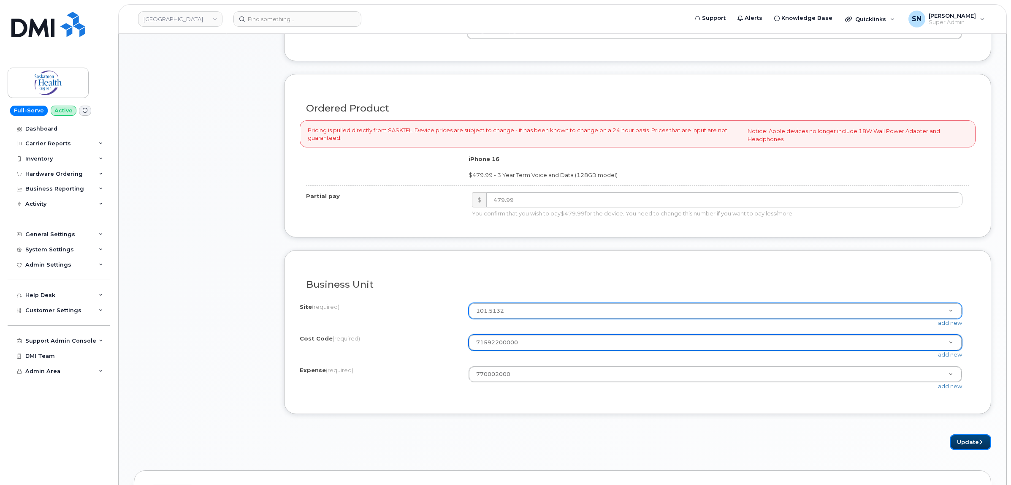
drag, startPoint x: 961, startPoint y: 442, endPoint x: 866, endPoint y: 464, distance: 98.1
click at [961, 442] on button "Update" at bounding box center [970, 442] width 41 height 16
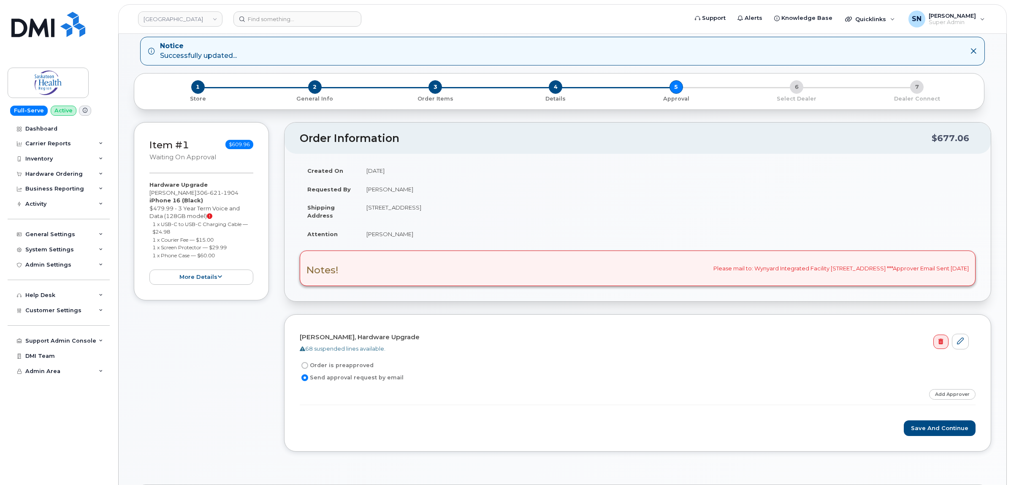
scroll to position [53, 0]
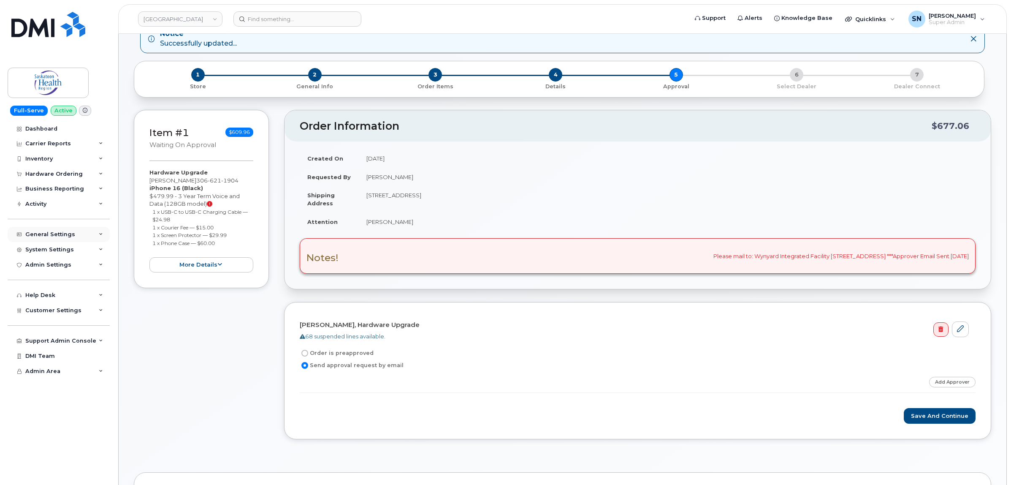
click at [50, 233] on div "General Settings" at bounding box center [50, 234] width 50 height 7
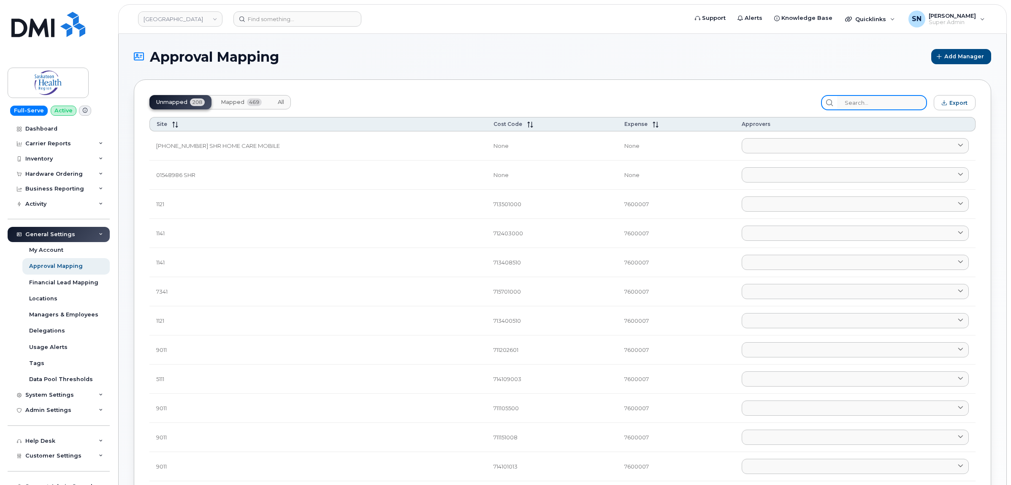
drag, startPoint x: 0, startPoint y: 0, endPoint x: 885, endPoint y: 103, distance: 891.4
click at [885, 103] on input "search" at bounding box center [882, 102] width 90 height 15
paste input "71592200000"
type input "71592200000"
click at [887, 98] on input "search" at bounding box center [882, 102] width 90 height 15
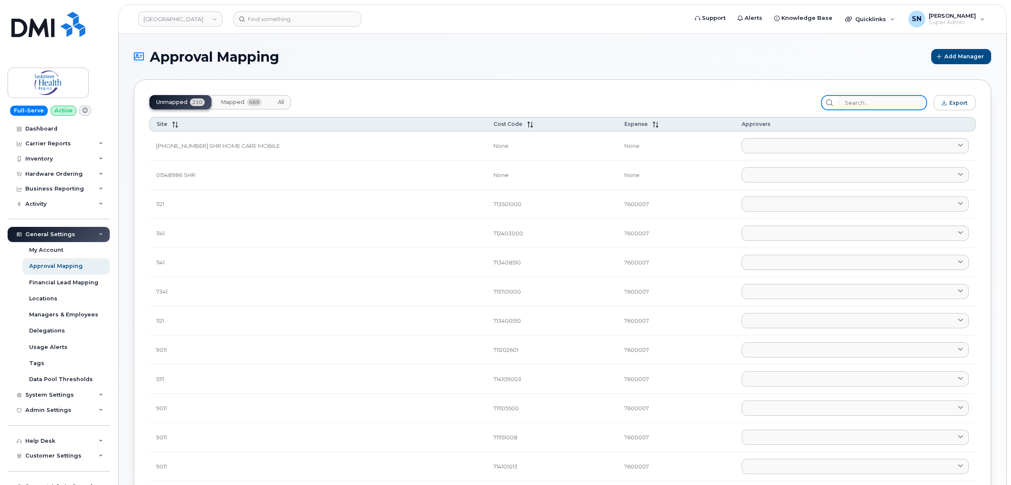
paste input "71592200000"
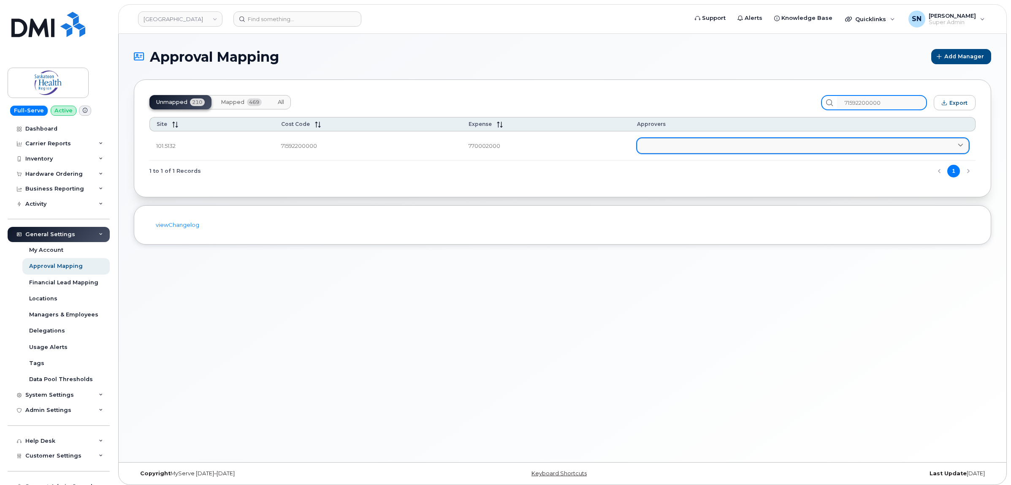
type input "71592200000"
click at [708, 147] on link at bounding box center [803, 145] width 332 height 15
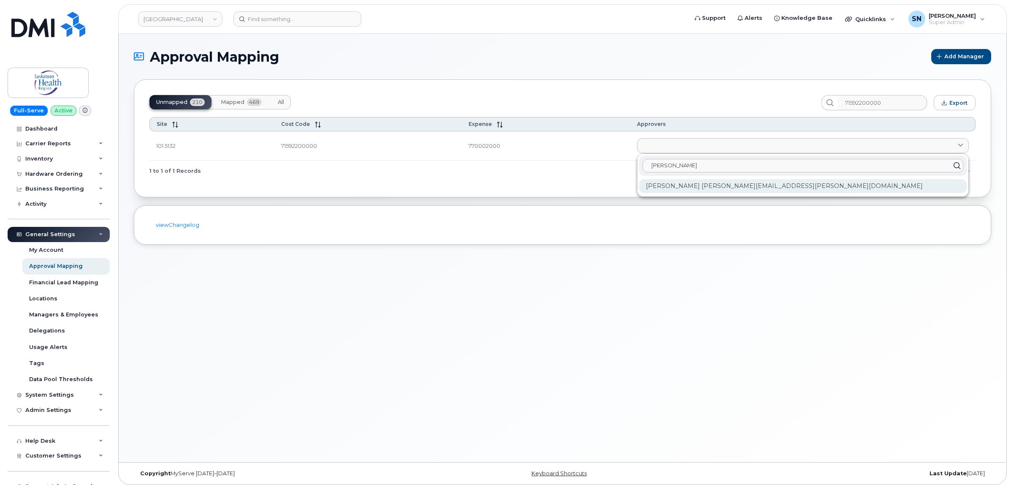
type input "raeleen"
click at [690, 186] on div "Raeleen Hulan Raeleen.Hulan@saskhealthauthority.ca" at bounding box center [803, 186] width 328 height 14
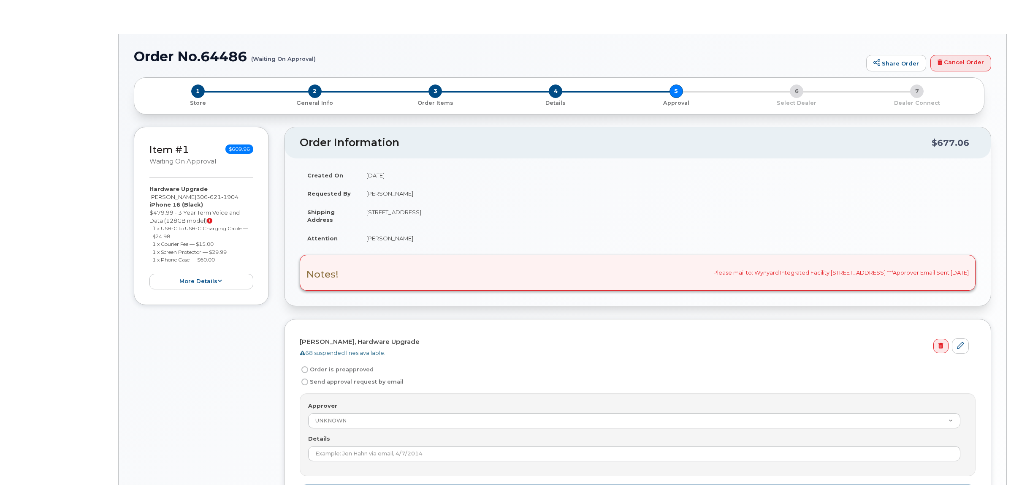
radio input "true"
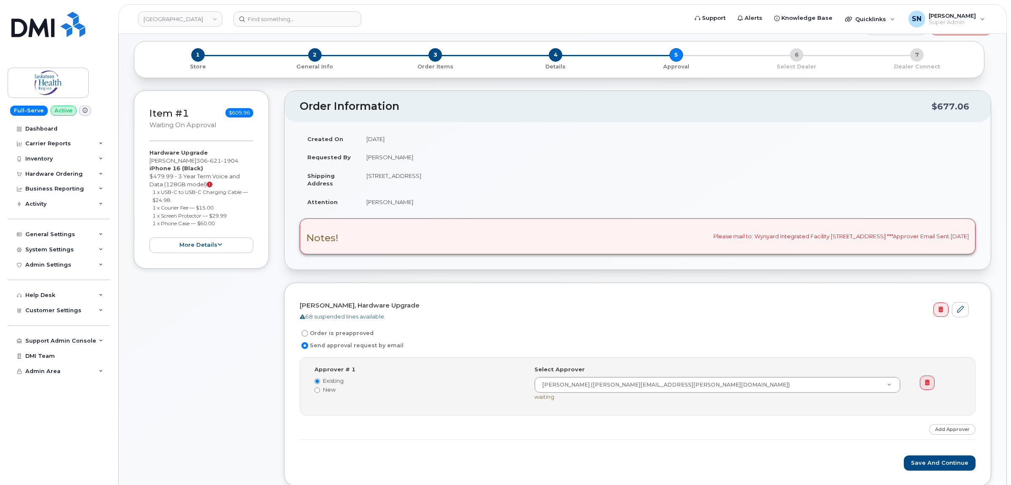
scroll to position [106, 0]
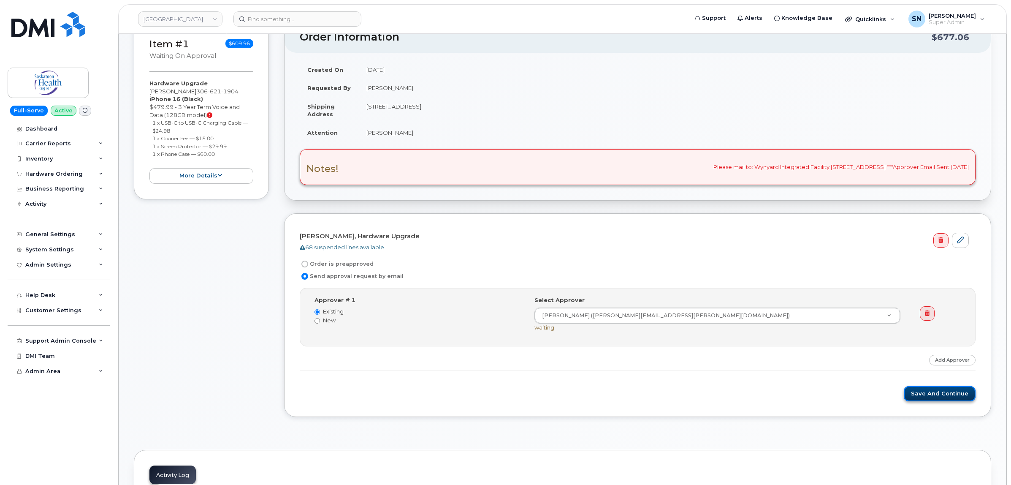
click at [953, 399] on button "Save and Continue" at bounding box center [940, 394] width 72 height 16
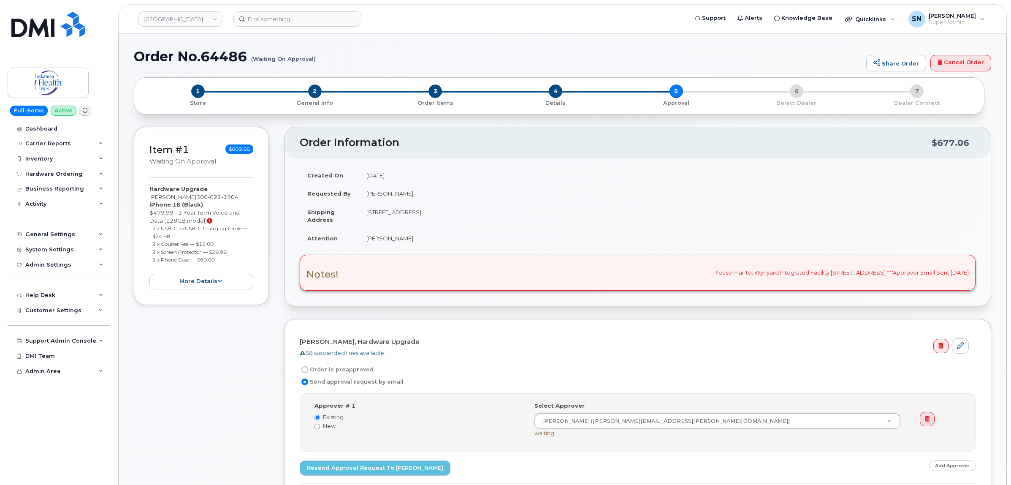
click at [405, 61] on h1 "Order No.64486 (Waiting On Approval)" at bounding box center [498, 56] width 728 height 15
click at [39, 173] on div "Hardware Ordering" at bounding box center [53, 174] width 57 height 7
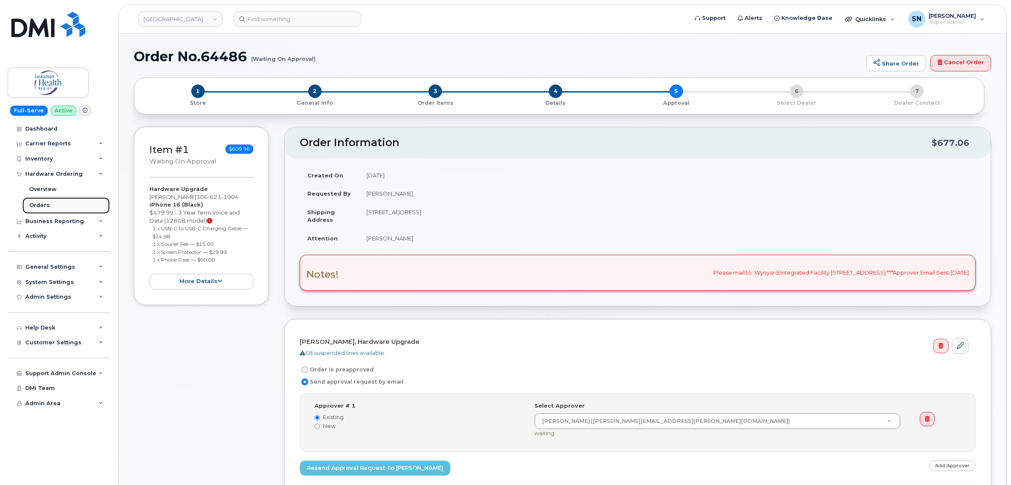
click at [42, 212] on link "Orders" at bounding box center [65, 205] width 87 height 16
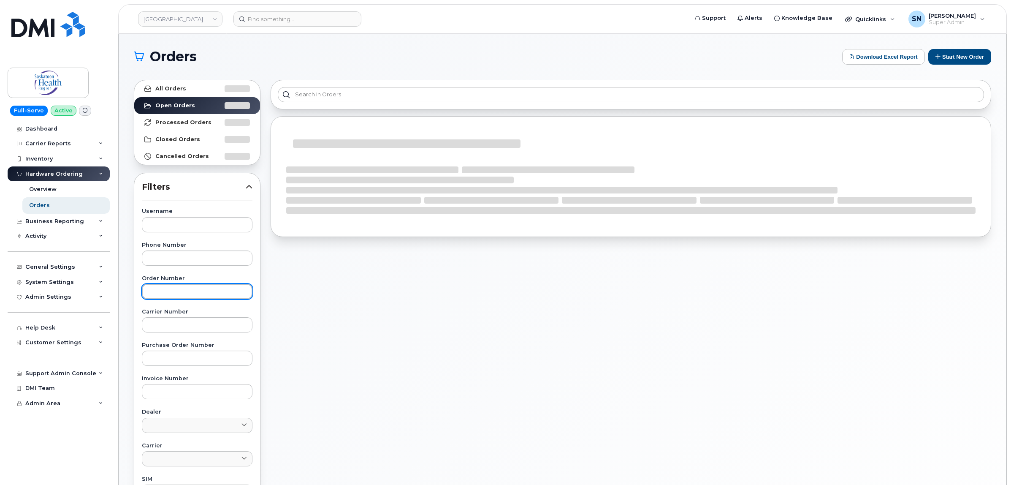
click at [192, 296] on input "text" at bounding box center [197, 291] width 111 height 15
paste input "64439"
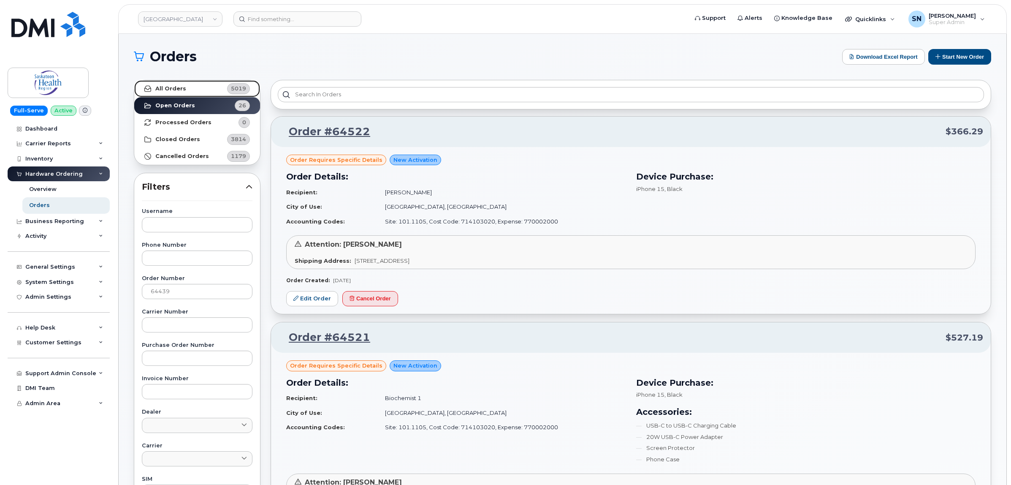
click at [188, 91] on link "All Orders 5019" at bounding box center [197, 88] width 126 height 17
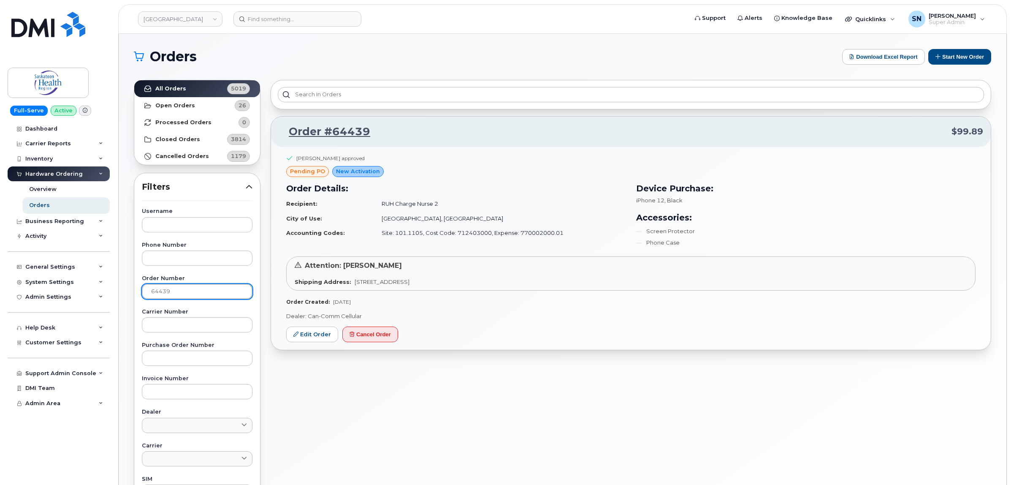
drag, startPoint x: 182, startPoint y: 293, endPoint x: 133, endPoint y: 292, distance: 48.6
click at [134, 292] on div "Username Phone Number Order Number 64439 Carrier Number Purchase Order Number I…" at bounding box center [197, 404] width 131 height 391
paste input "43"
click at [169, 90] on strong "All Orders" at bounding box center [170, 88] width 31 height 7
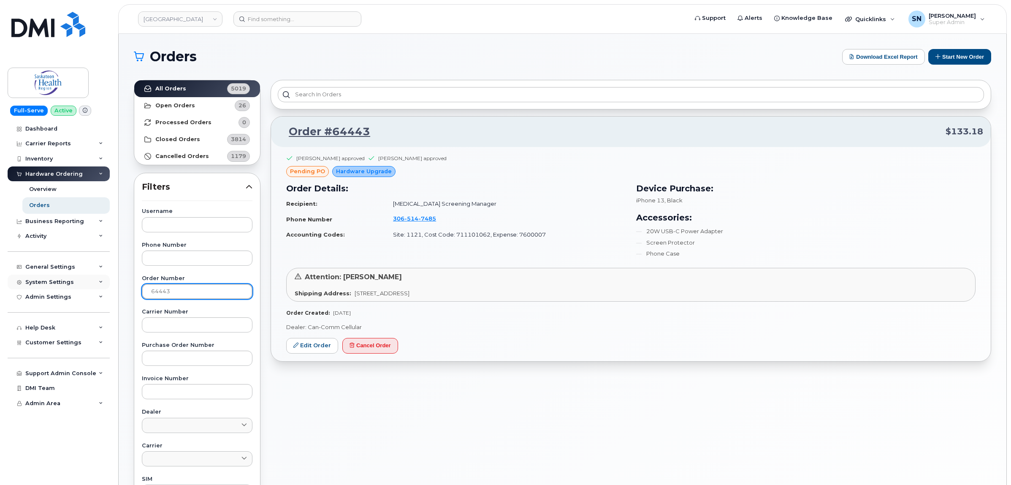
drag, startPoint x: 155, startPoint y: 287, endPoint x: 107, endPoint y: 287, distance: 48.6
click at [119, 287] on div "Saskatoon Health Region Support Alerts Knowledge Base Quicklinks Suspend / Canc…" at bounding box center [563, 356] width 888 height 644
paste input "4"
click at [182, 87] on strong "All Orders" at bounding box center [170, 88] width 31 height 7
drag, startPoint x: 376, startPoint y: 204, endPoint x: 414, endPoint y: 204, distance: 38.4
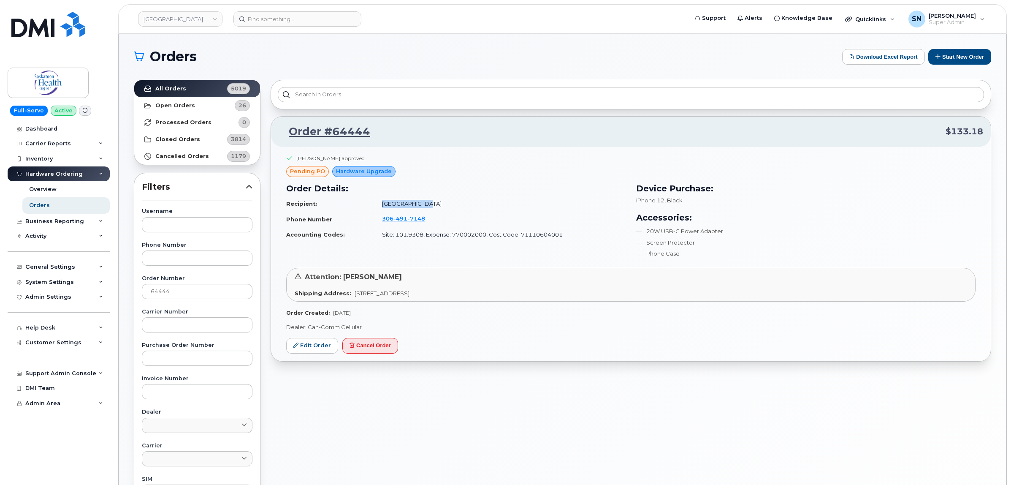
click at [414, 204] on td "[GEOGRAPHIC_DATA]" at bounding box center [500, 203] width 251 height 15
copy td "[GEOGRAPHIC_DATA]"
drag, startPoint x: 173, startPoint y: 292, endPoint x: 124, endPoint y: 288, distance: 49.5
click at [125, 289] on div "Orders Download Excel Report Start New Order All Orders 5019 Open Orders 26 Pro…" at bounding box center [563, 356] width 888 height 644
paste input "53"
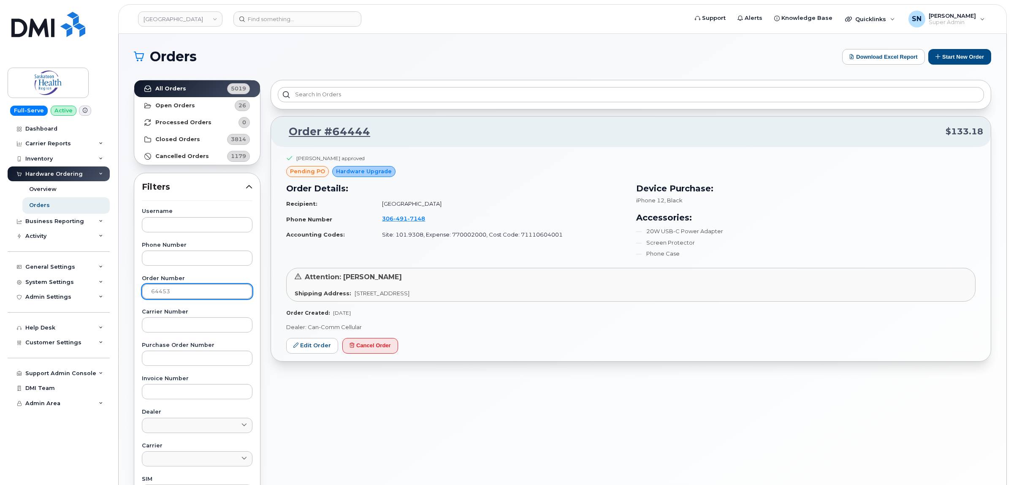
type input "64453"
click at [166, 90] on strong "All Orders" at bounding box center [170, 88] width 31 height 7
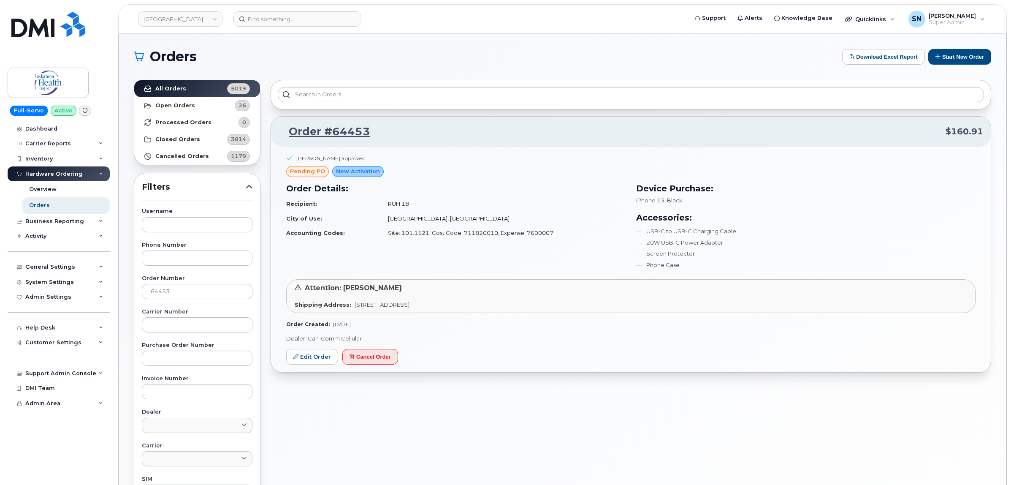
click at [554, 364] on div "[PERSON_NAME] approved pending PO New Activation Order Details: Recipient: RUH …" at bounding box center [631, 259] width 720 height 225
